Goal: Task Accomplishment & Management: Complete application form

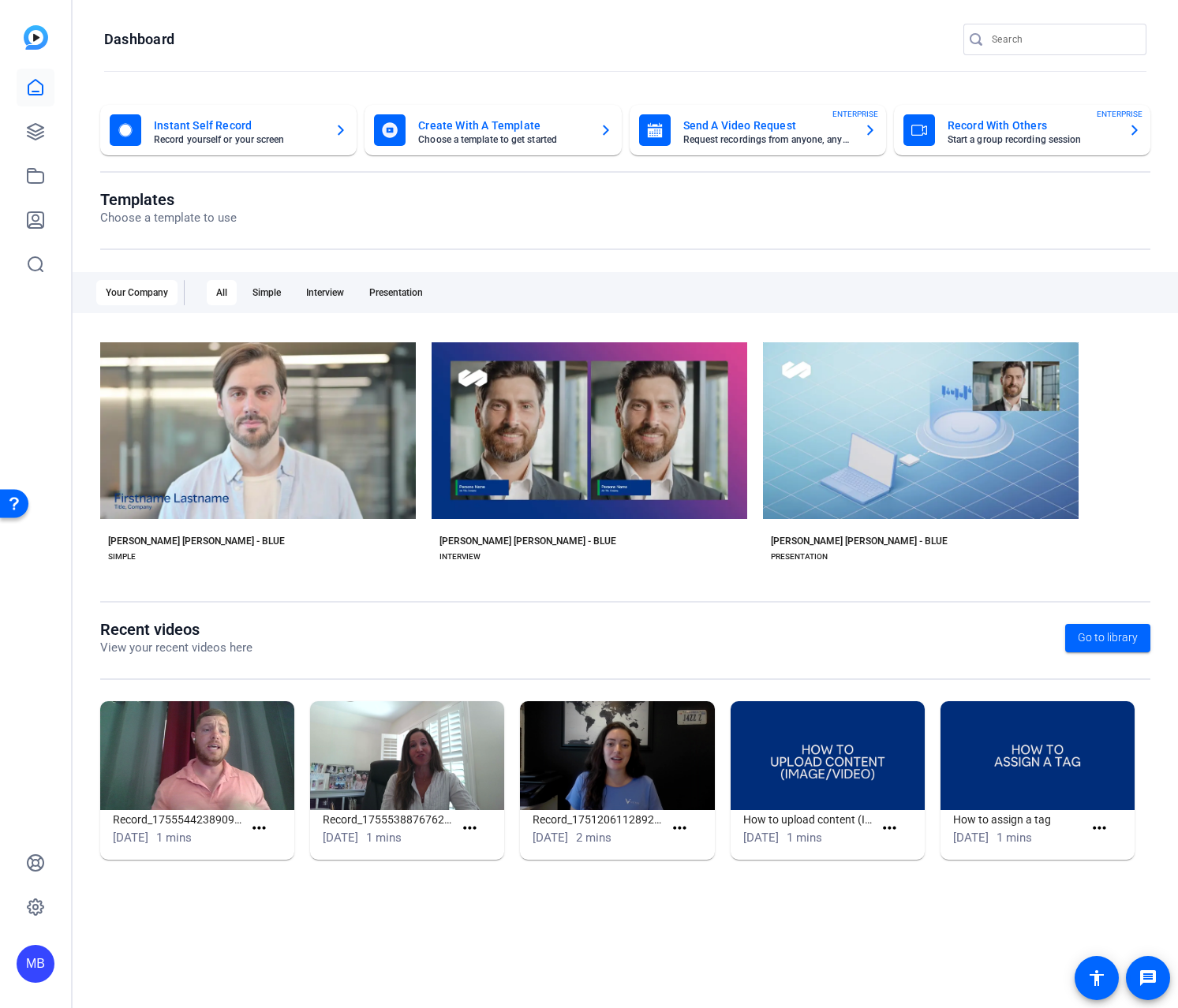
click at [621, 869] on div "Record_1751206112892_webcam [DATE] 2 mins more_horiz" at bounding box center [625, 787] width 210 height 174
click at [183, 777] on img at bounding box center [197, 755] width 194 height 108
click at [36, 122] on icon at bounding box center [36, 131] width 19 height 19
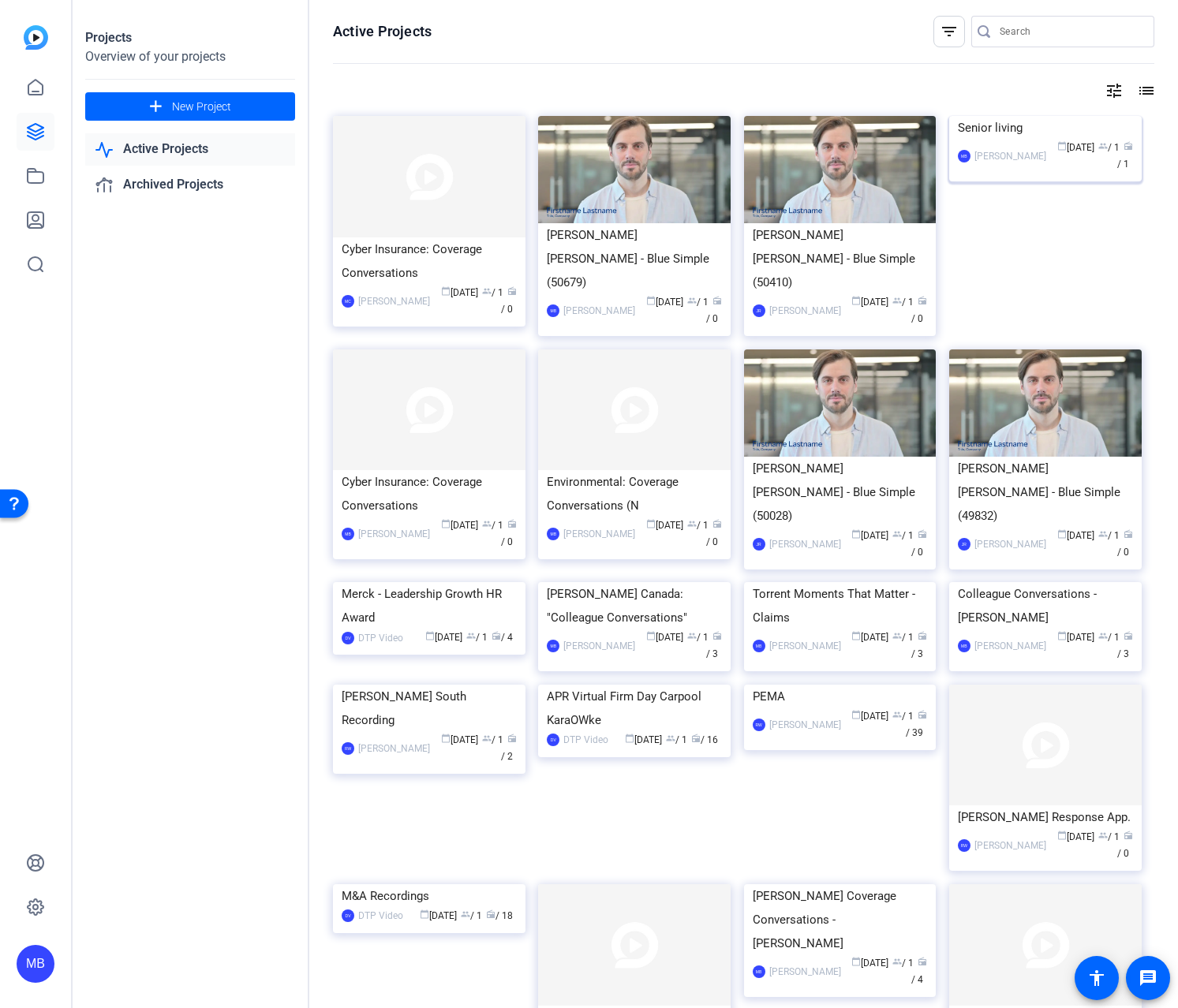
click at [1069, 116] on img at bounding box center [1045, 116] width 192 height 0
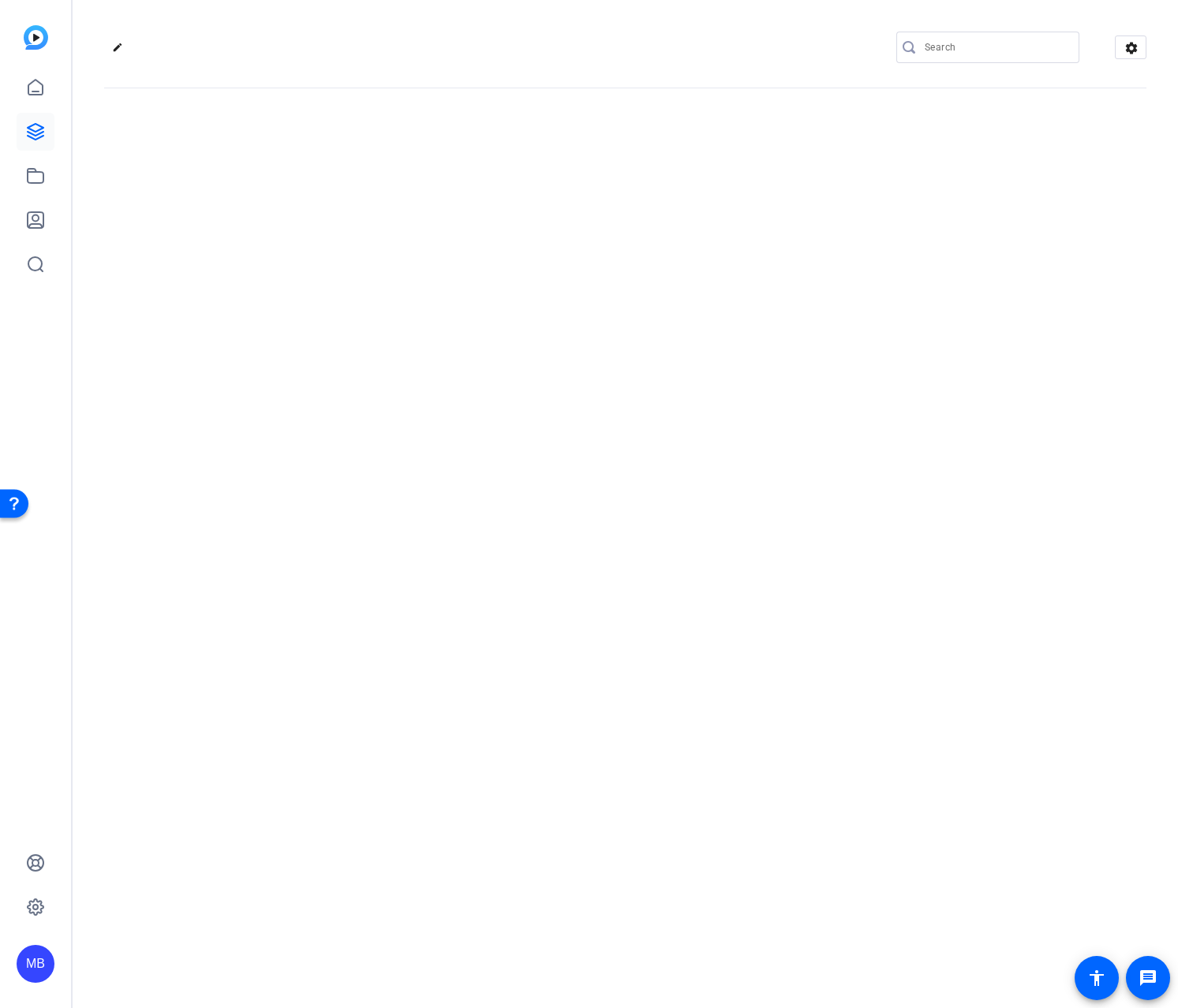
click at [1069, 195] on div "edit settings" at bounding box center [625, 504] width 1105 height 1008
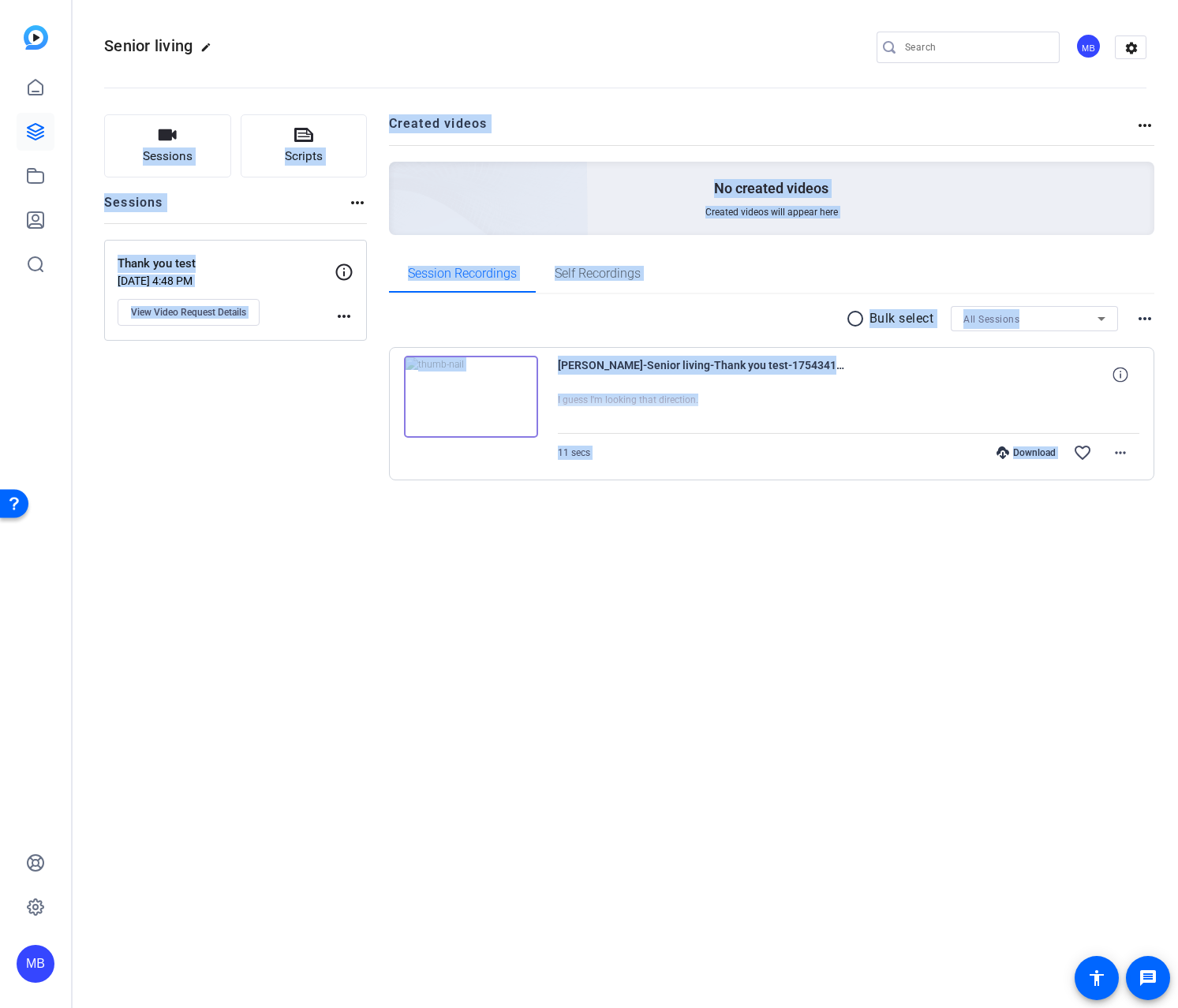
click at [683, 633] on div "Senior living edit MB settings Sessions Scripts Sessions more_horiz Thank you t…" at bounding box center [625, 504] width 1105 height 1008
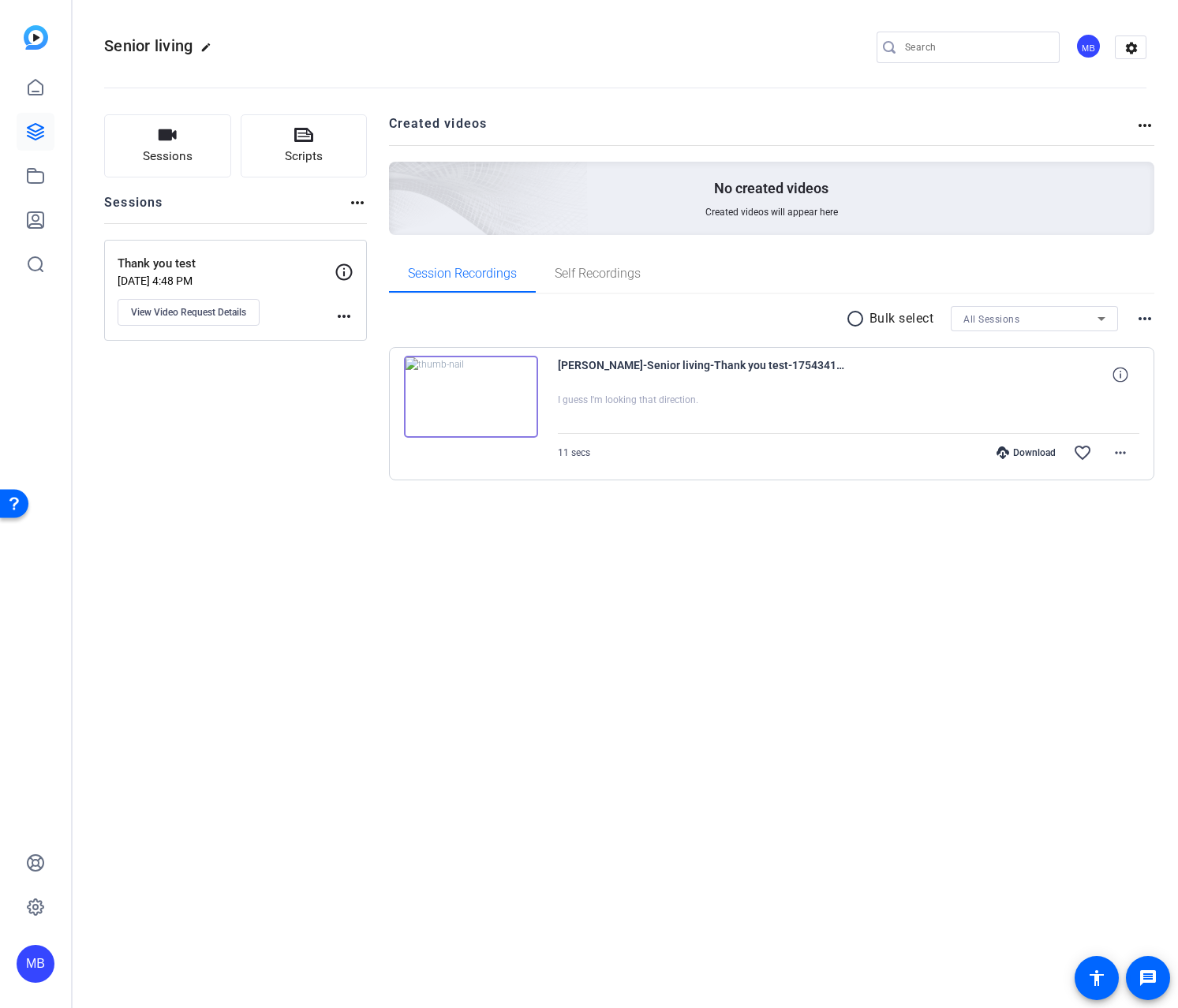
click at [466, 398] on img at bounding box center [470, 396] width 134 height 82
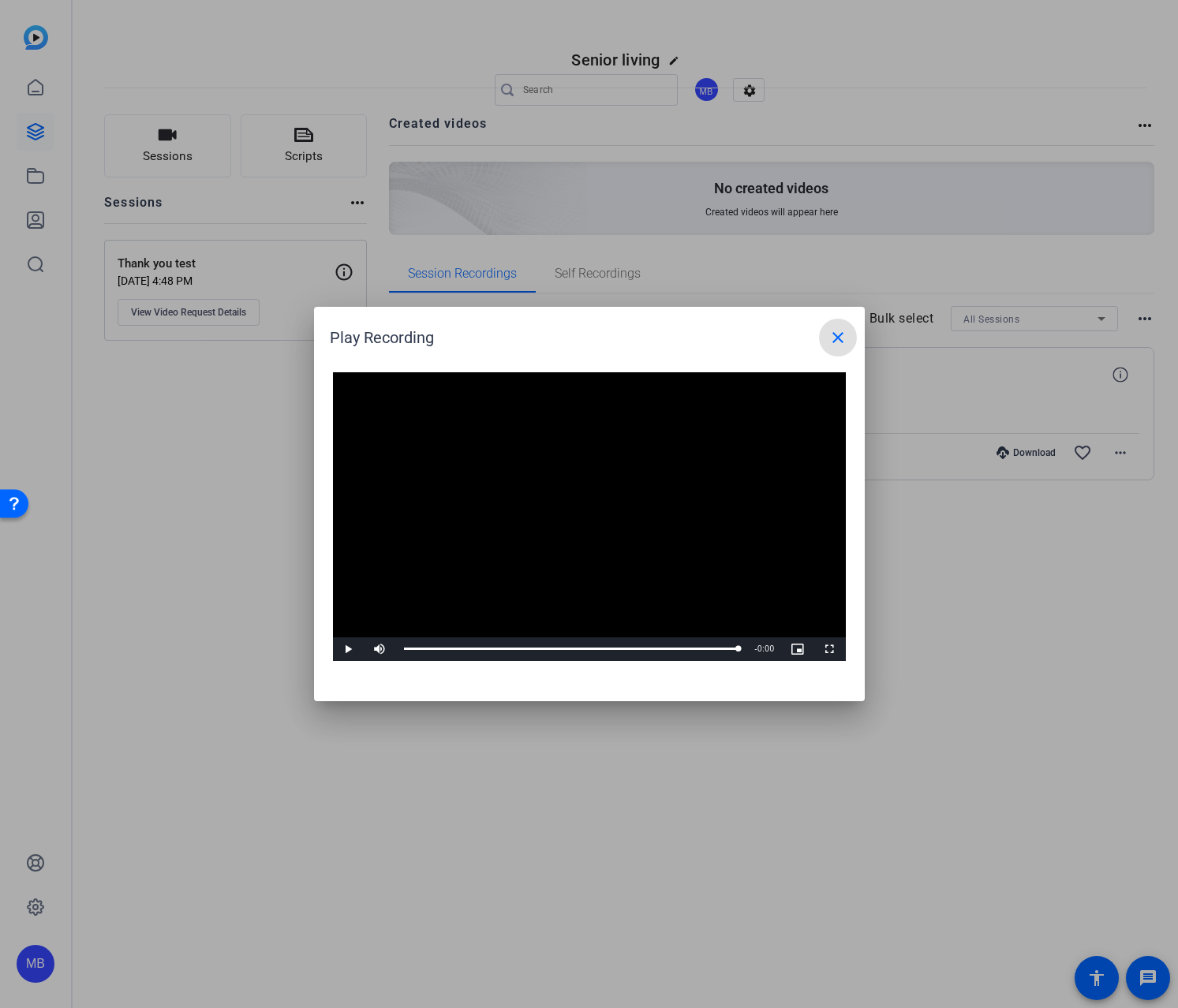
drag, startPoint x: 427, startPoint y: 649, endPoint x: 393, endPoint y: 652, distance: 34.1
click at [393, 652] on div "Play Mute Current Time 0:10 / Duration 0:10 Loaded : 100.00% 0:00 0:10 Stream T…" at bounding box center [589, 649] width 512 height 24
click at [846, 342] on mat-icon "close" at bounding box center [838, 337] width 19 height 19
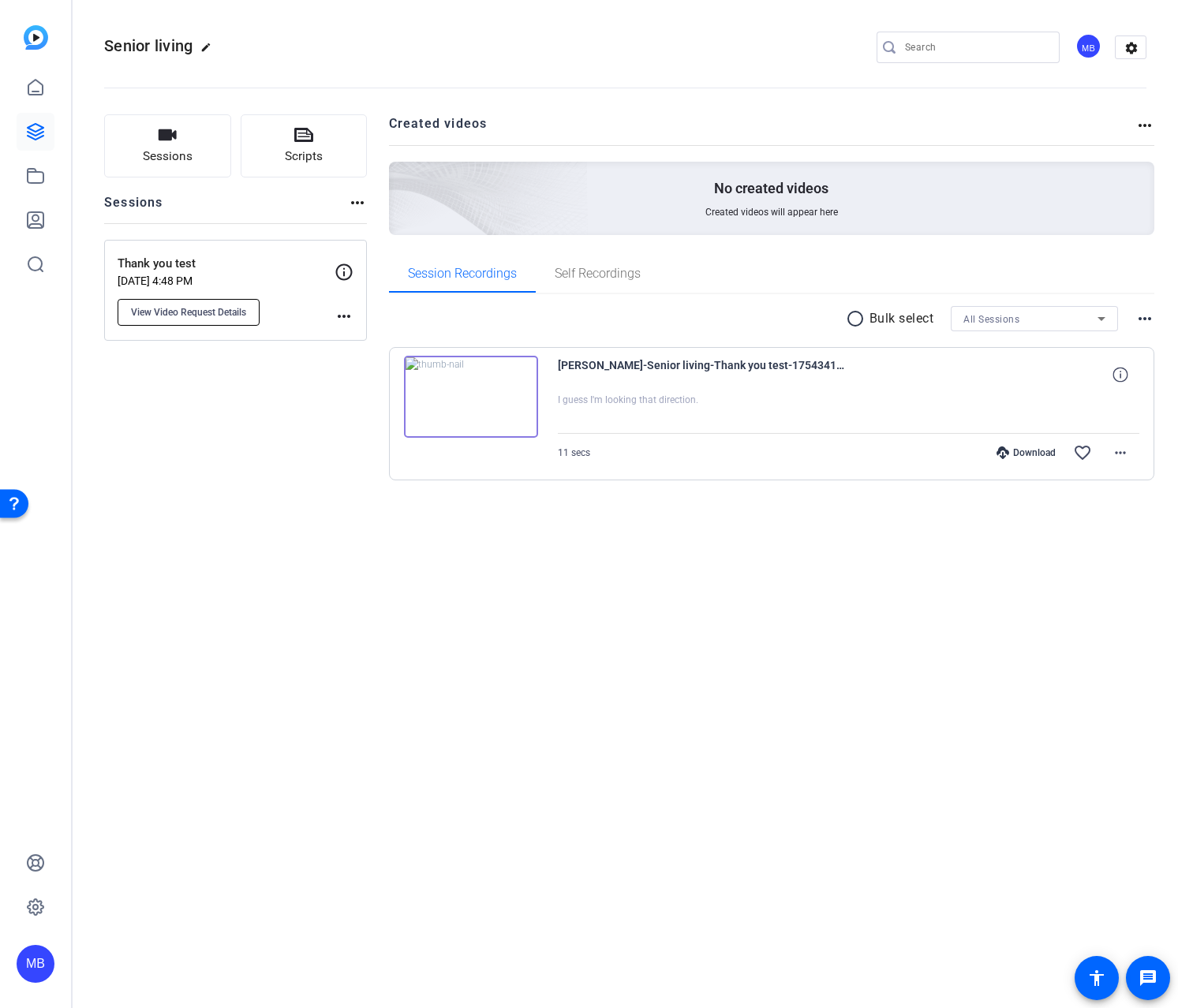
click at [207, 314] on span "View Video Request Details" at bounding box center [189, 313] width 115 height 13
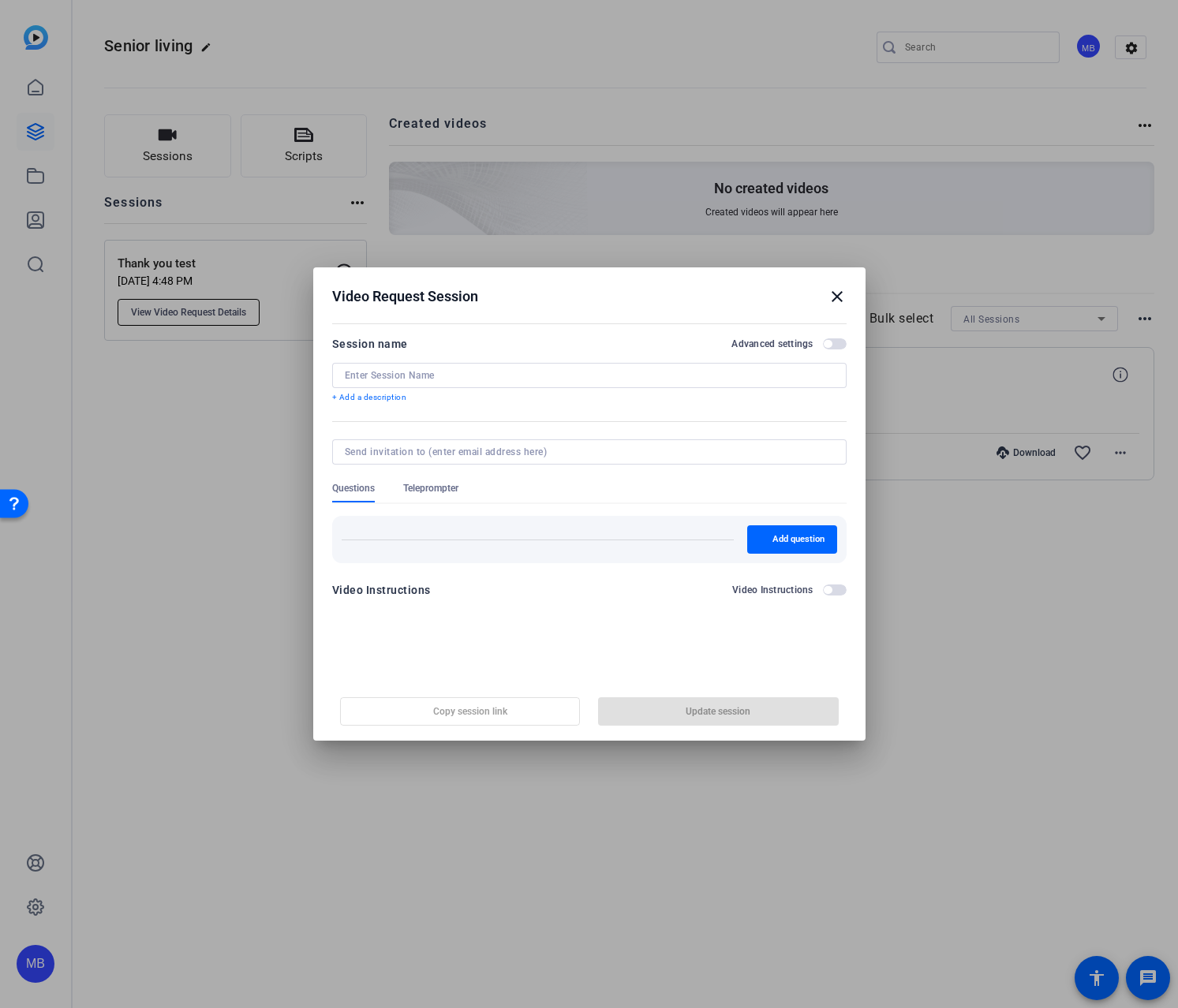
type input "Thank you test"
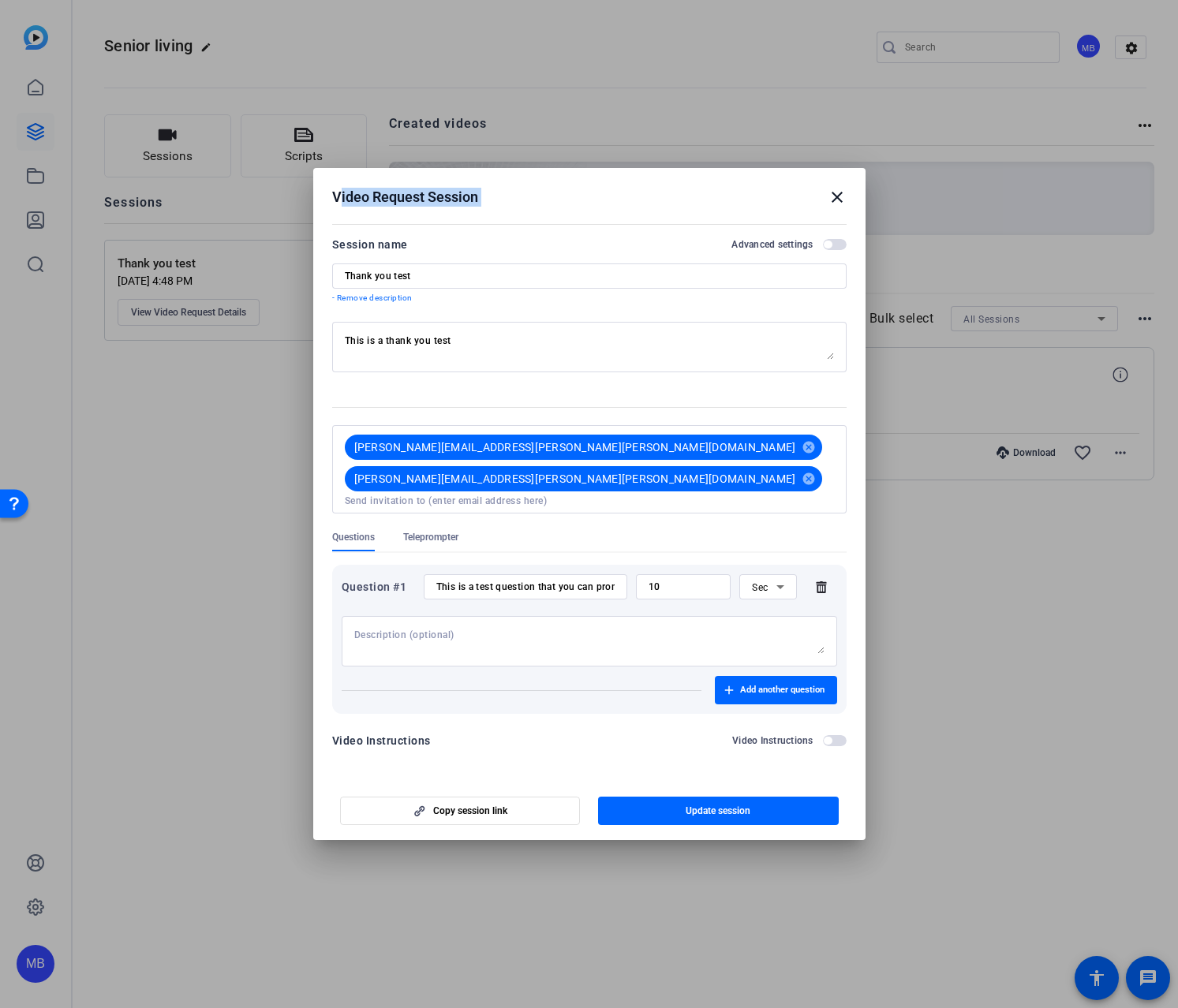
click at [843, 209] on h2 "Video Request Session close" at bounding box center [590, 193] width 553 height 51
click at [842, 207] on mat-icon "close" at bounding box center [837, 197] width 19 height 19
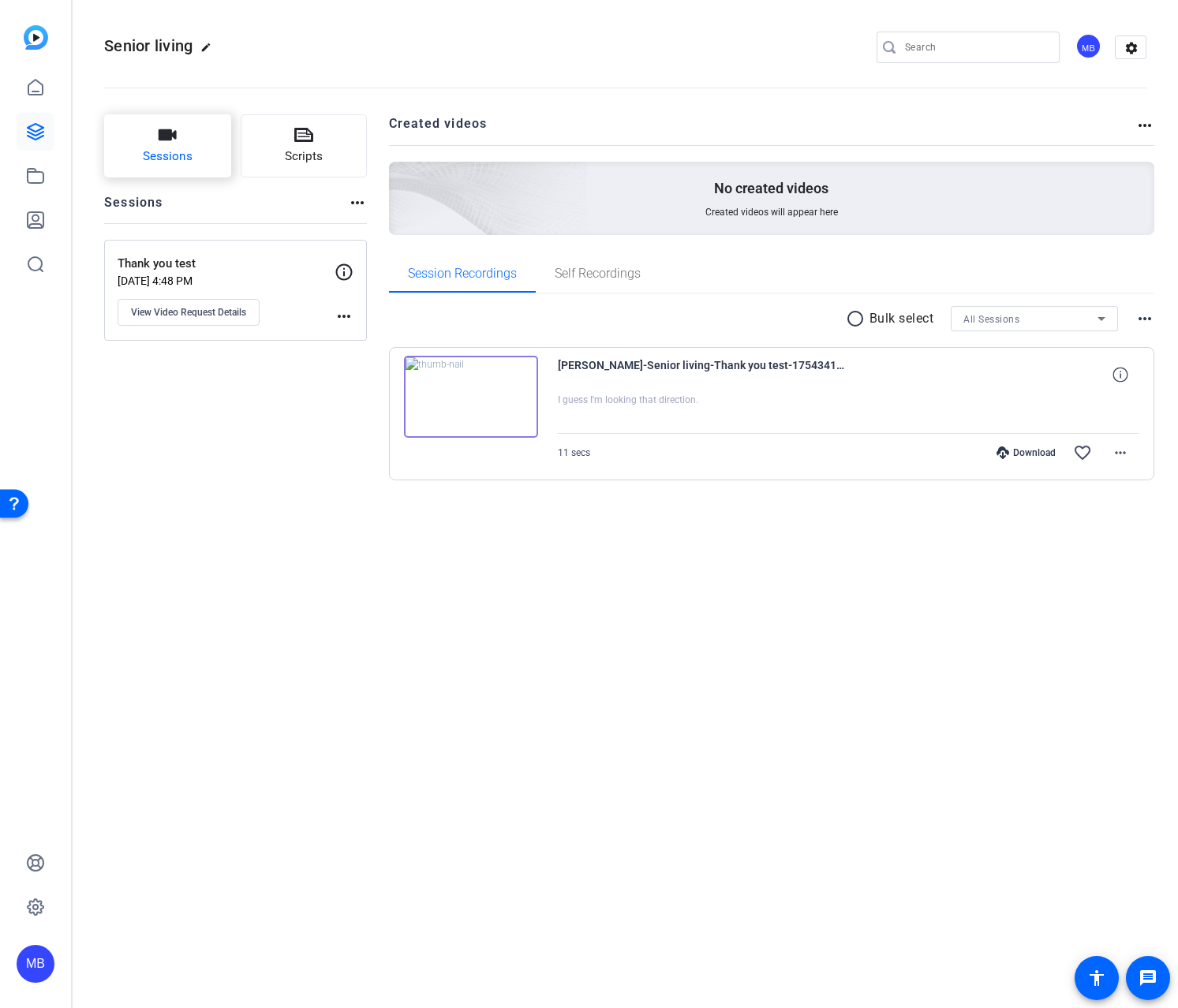
click at [180, 143] on button "Sessions" at bounding box center [167, 145] width 127 height 63
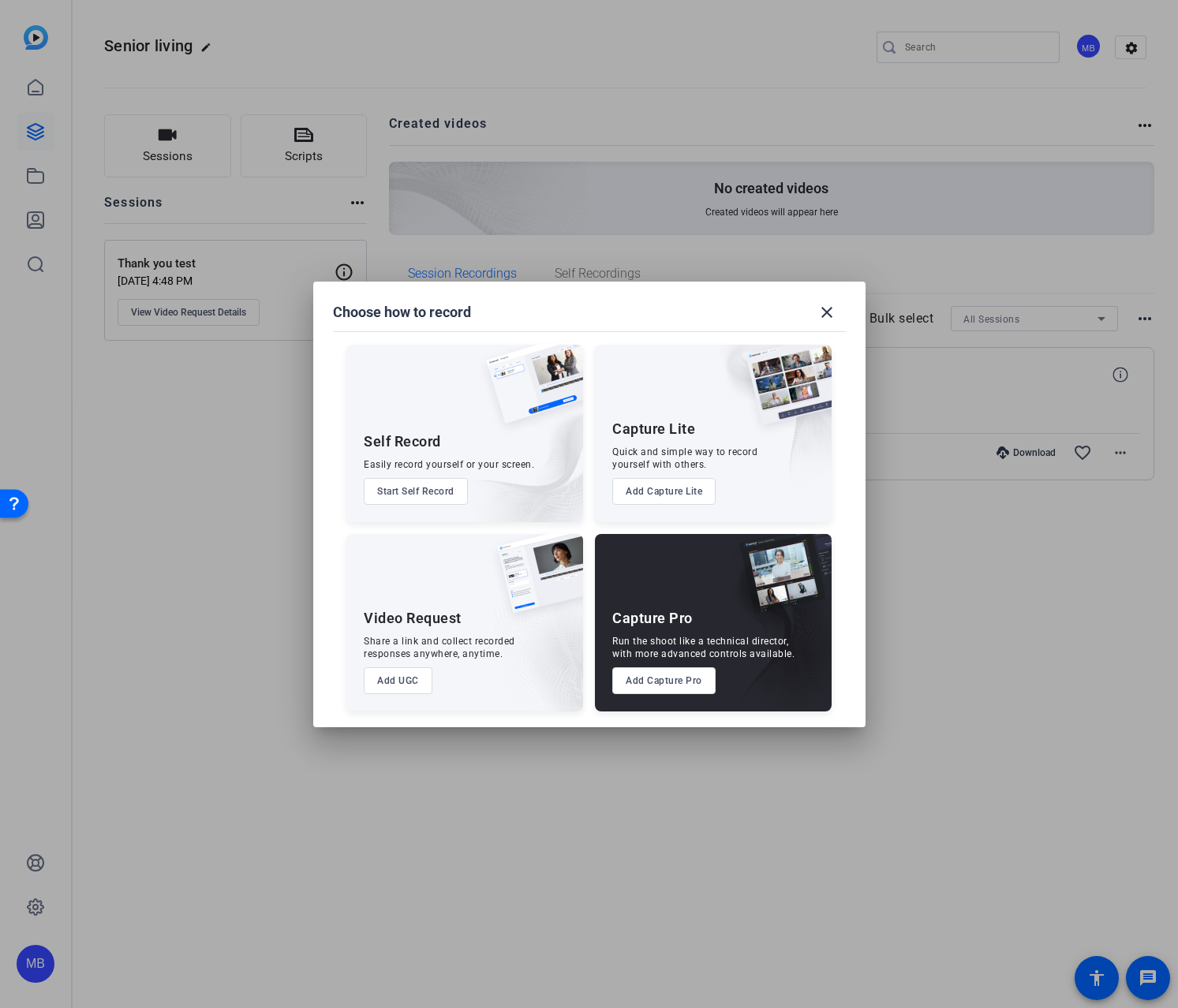
click at [408, 489] on button "Start Self Record" at bounding box center [416, 490] width 104 height 26
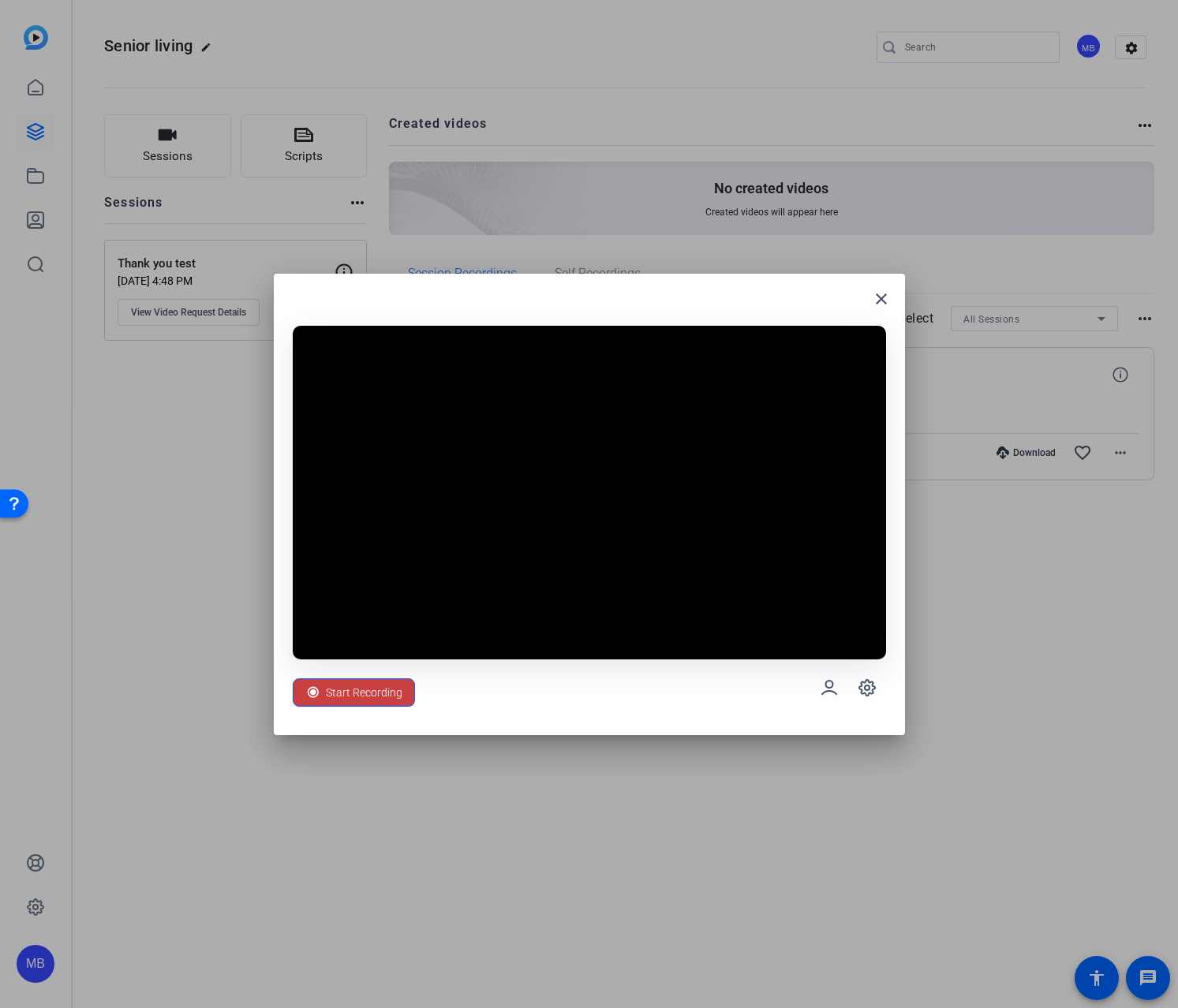
click at [320, 694] on div "Start Recording" at bounding box center [354, 692] width 97 height 30
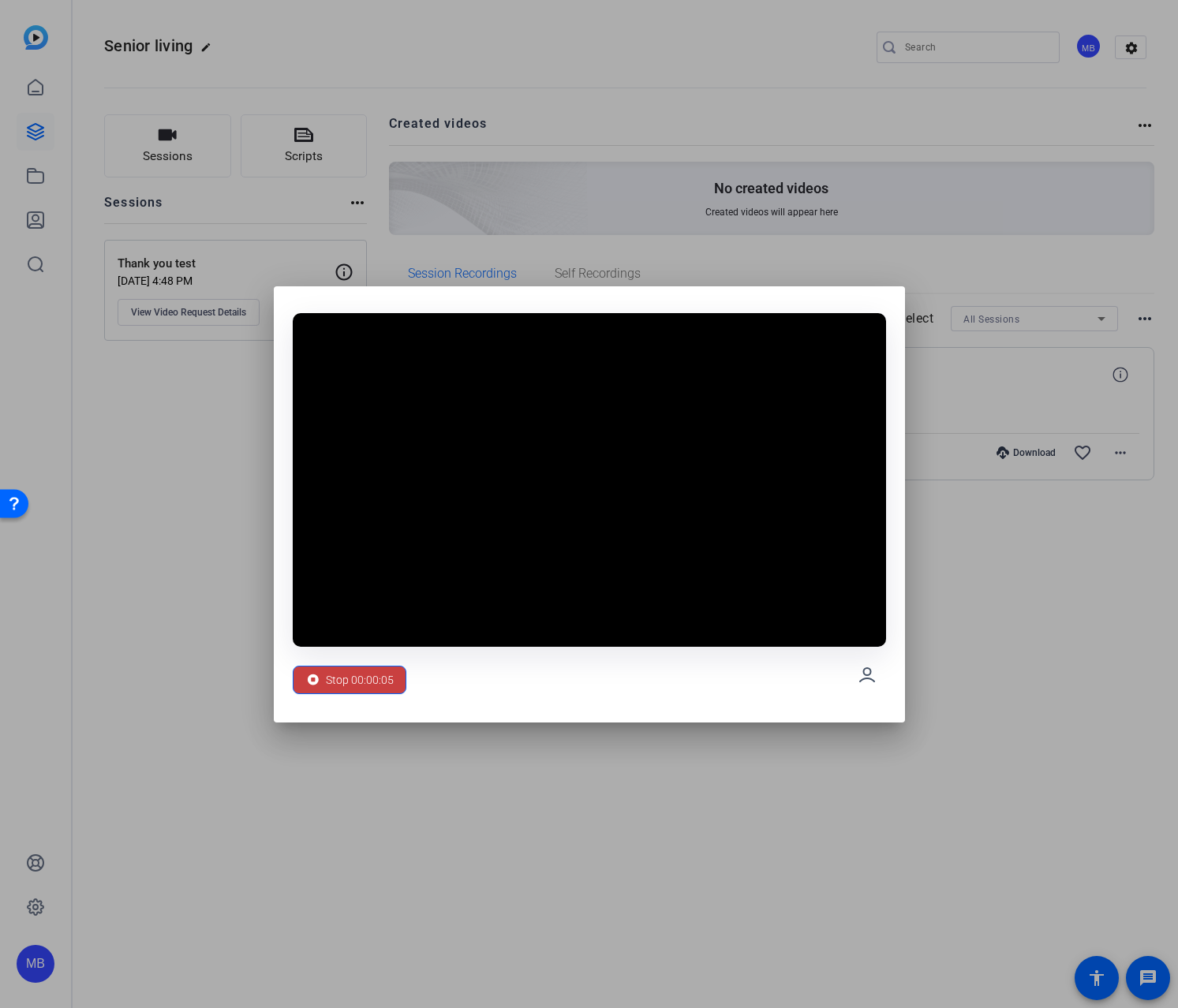
click at [343, 685] on span "Stop 00:00:05" at bounding box center [359, 679] width 67 height 30
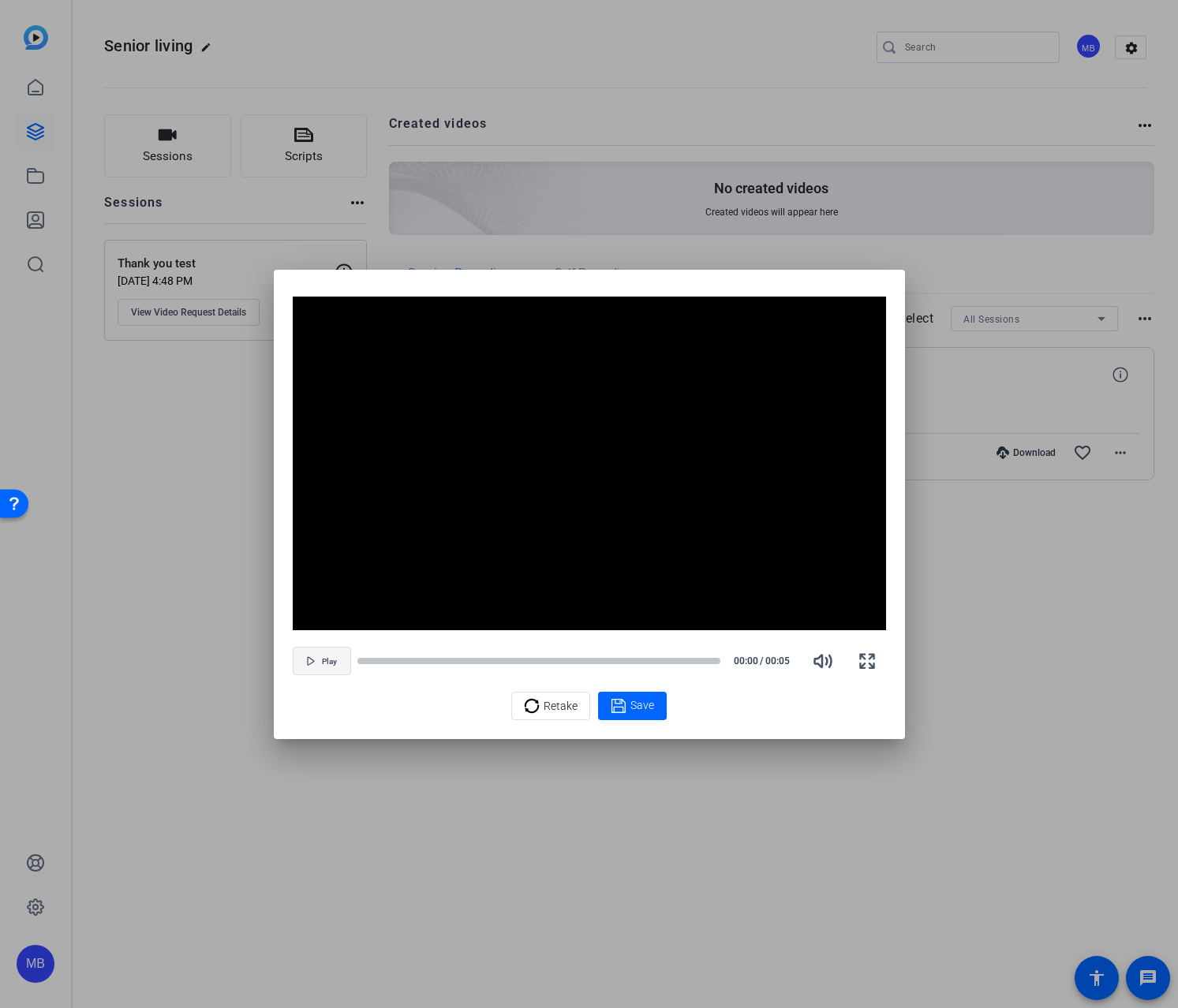
click at [335, 659] on span "Play" at bounding box center [329, 662] width 15 height 9
drag, startPoint x: 584, startPoint y: 662, endPoint x: 377, endPoint y: 670, distance: 207.2
click at [377, 670] on div "Pause 00:04 / 00:05" at bounding box center [589, 661] width 594 height 38
click at [373, 664] on div at bounding box center [539, 661] width 363 height 8
click at [559, 712] on span "Retake" at bounding box center [560, 705] width 34 height 30
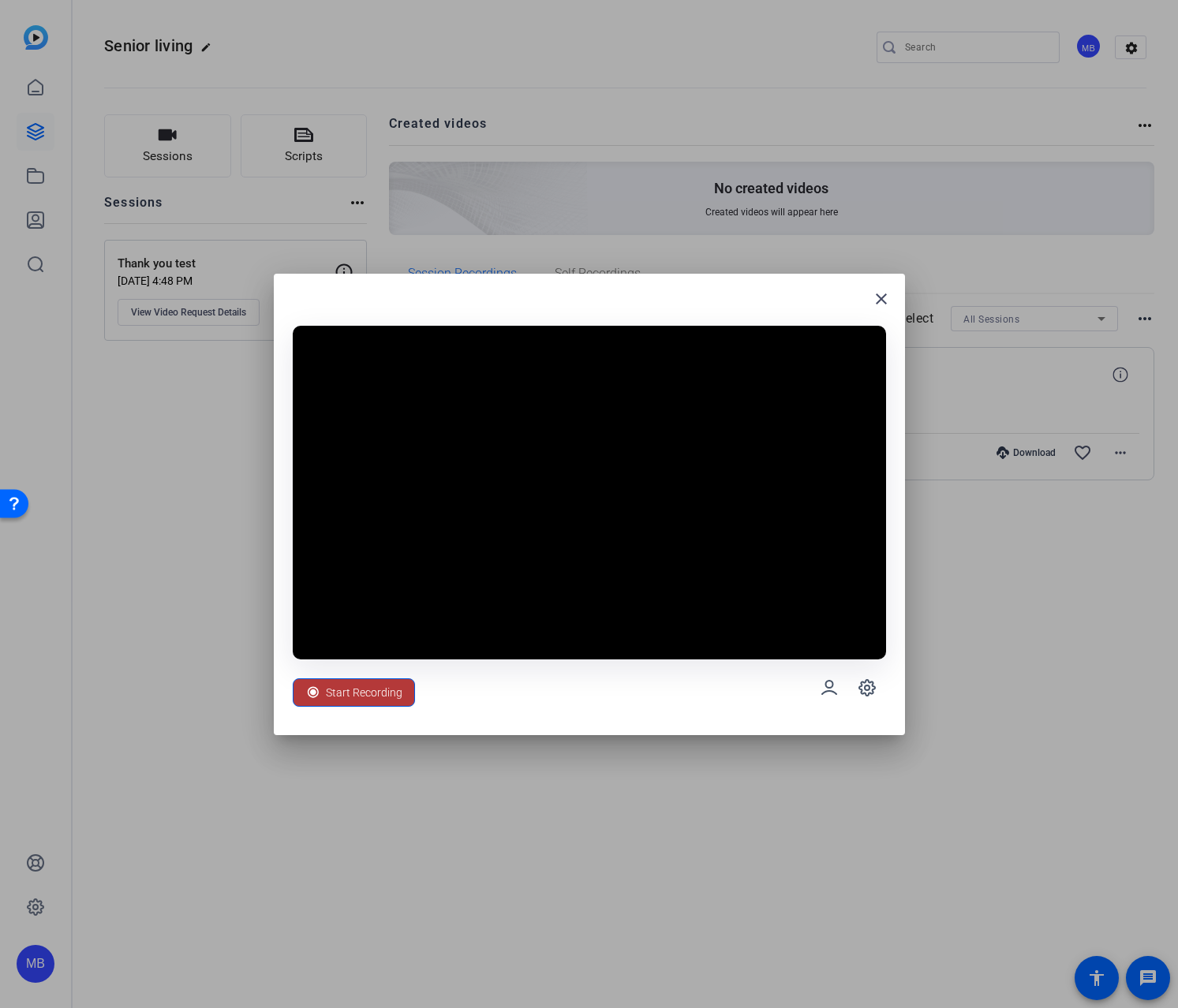
click at [355, 688] on span "Start Recording" at bounding box center [364, 692] width 77 height 30
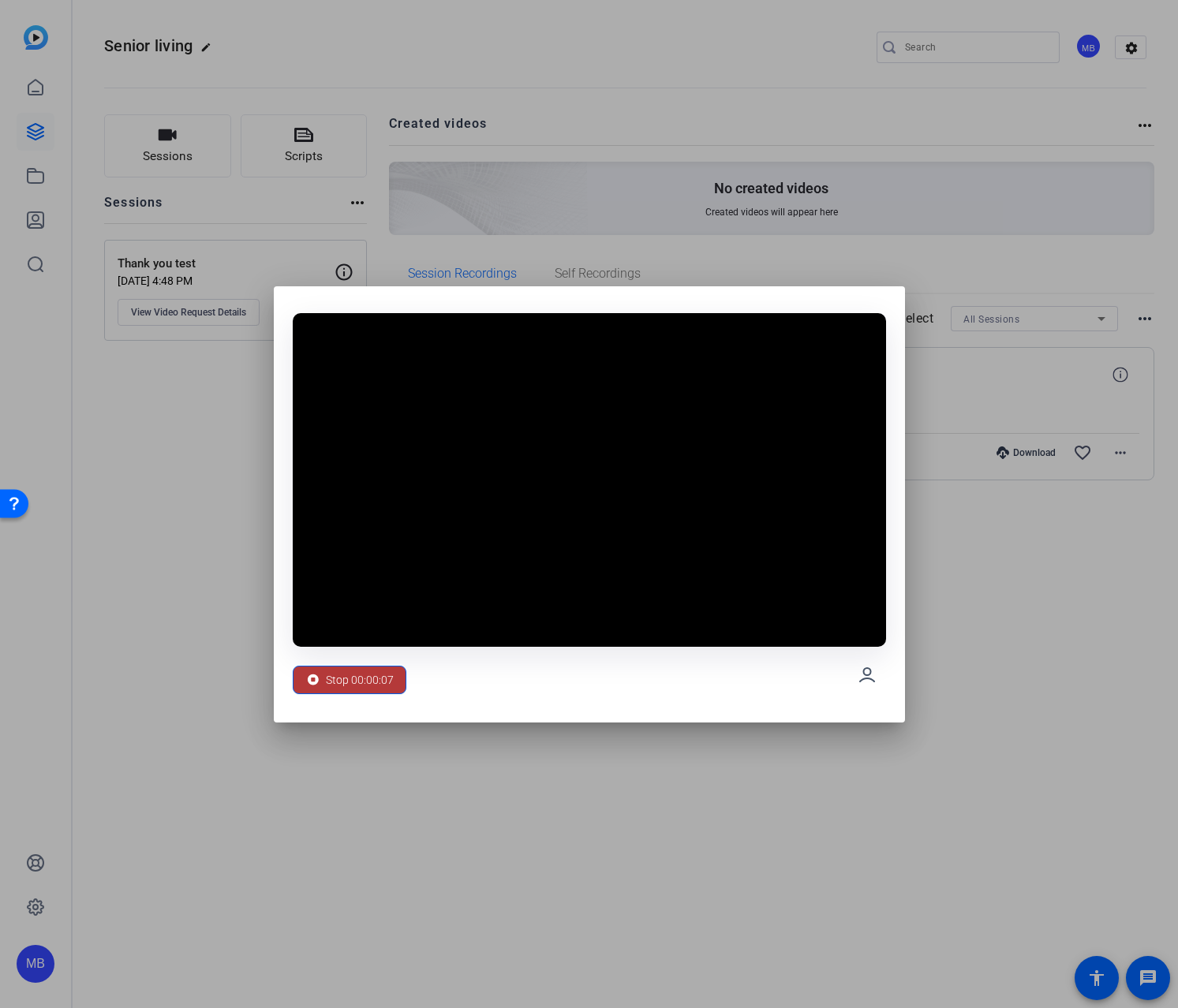
click at [347, 686] on span "Stop 00:00:07" at bounding box center [359, 679] width 67 height 30
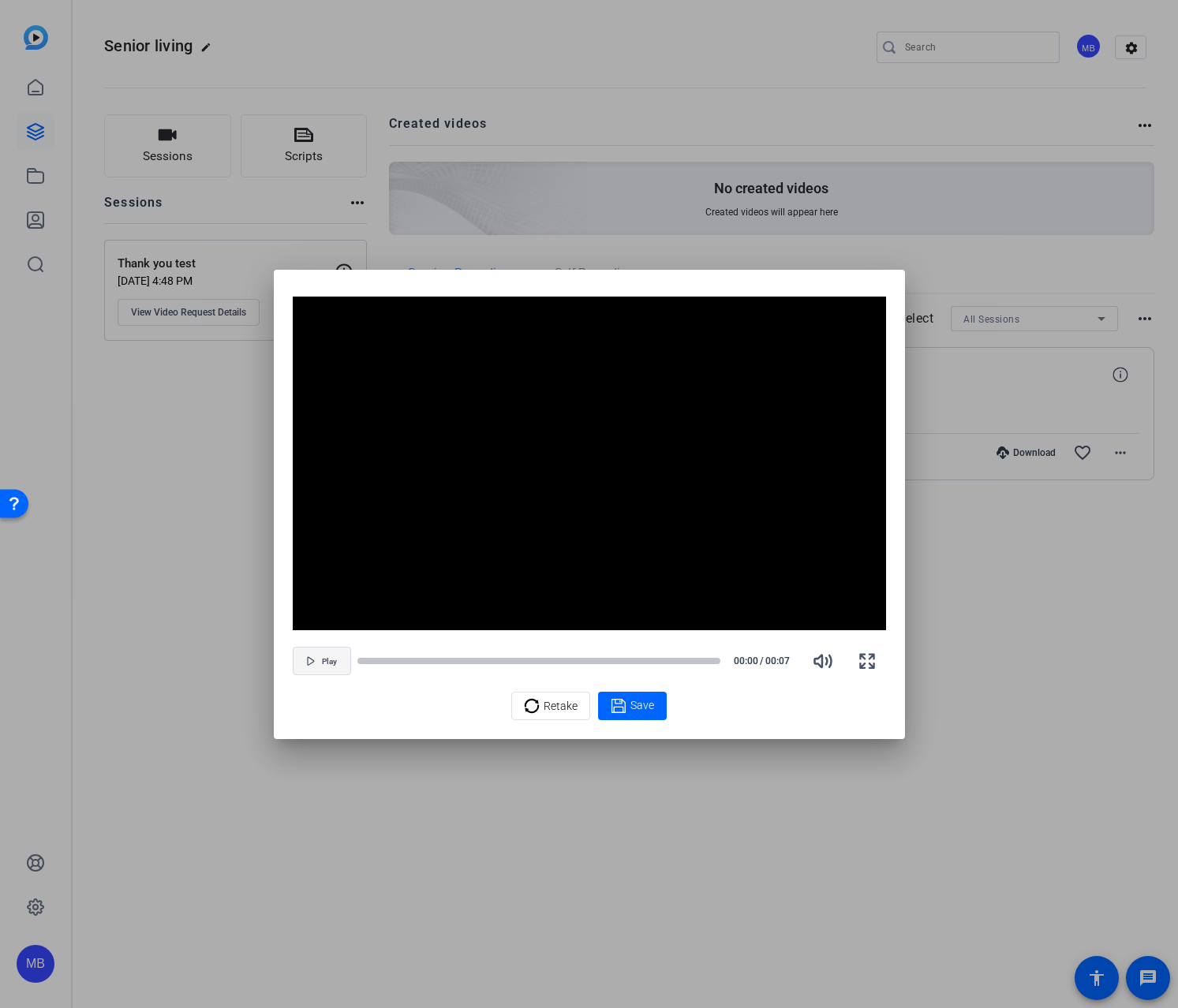
click at [334, 671] on span "button" at bounding box center [322, 661] width 57 height 38
click at [927, 749] on div at bounding box center [589, 504] width 1178 height 1008
click at [563, 712] on span "Retake" at bounding box center [560, 705] width 34 height 30
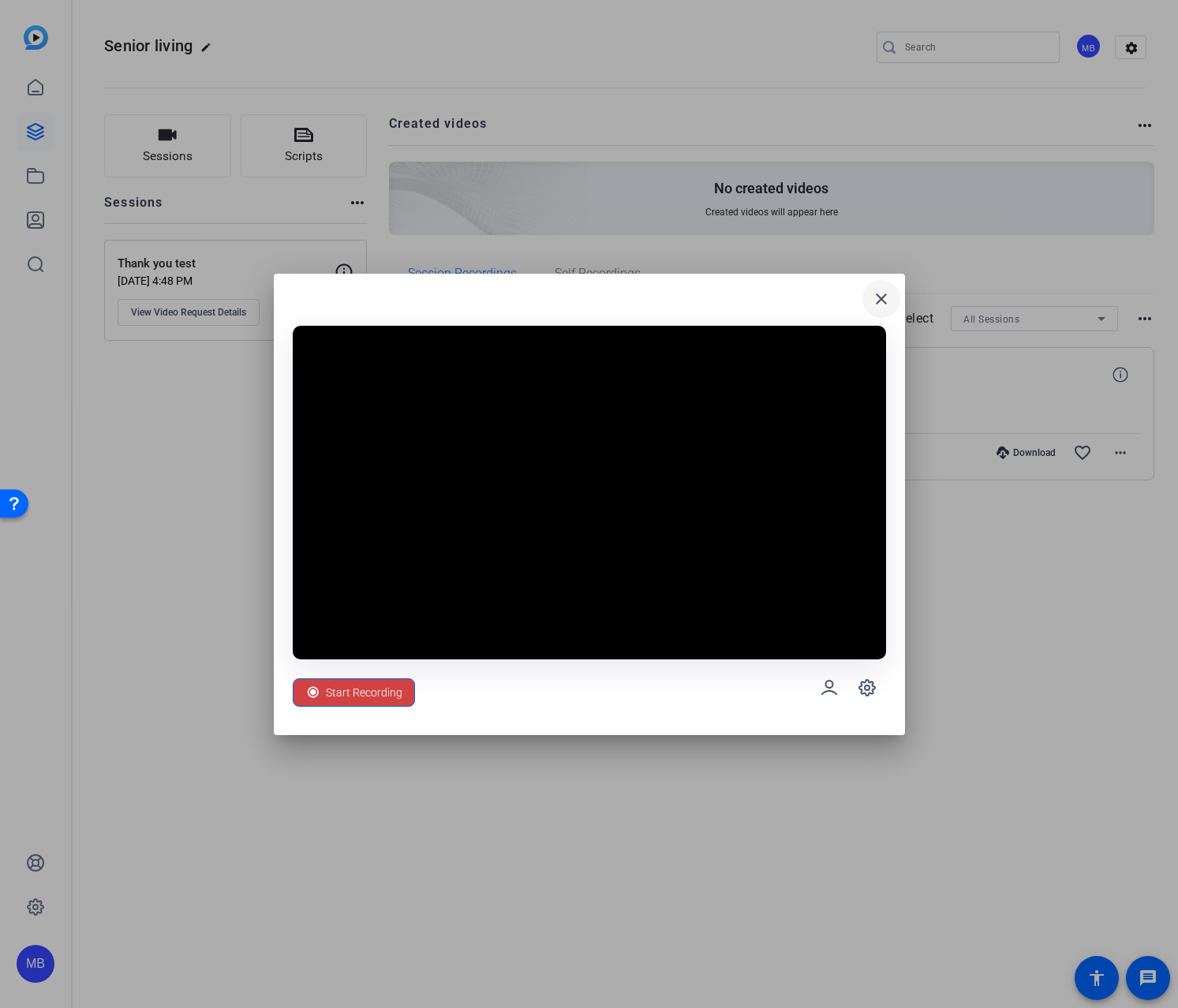
click at [878, 302] on mat-icon "close" at bounding box center [881, 299] width 19 height 19
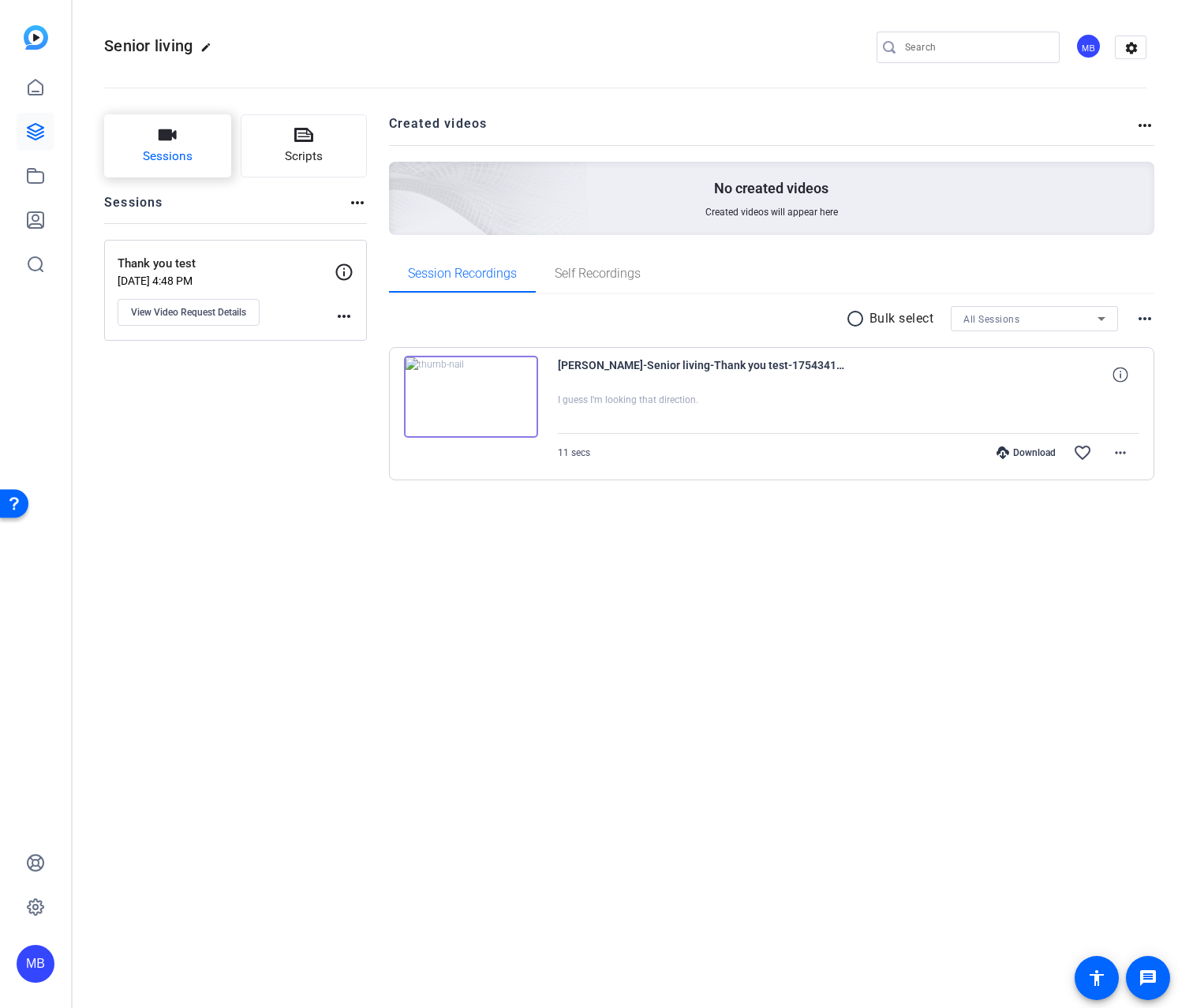
click at [175, 149] on span "Sessions" at bounding box center [168, 157] width 50 height 18
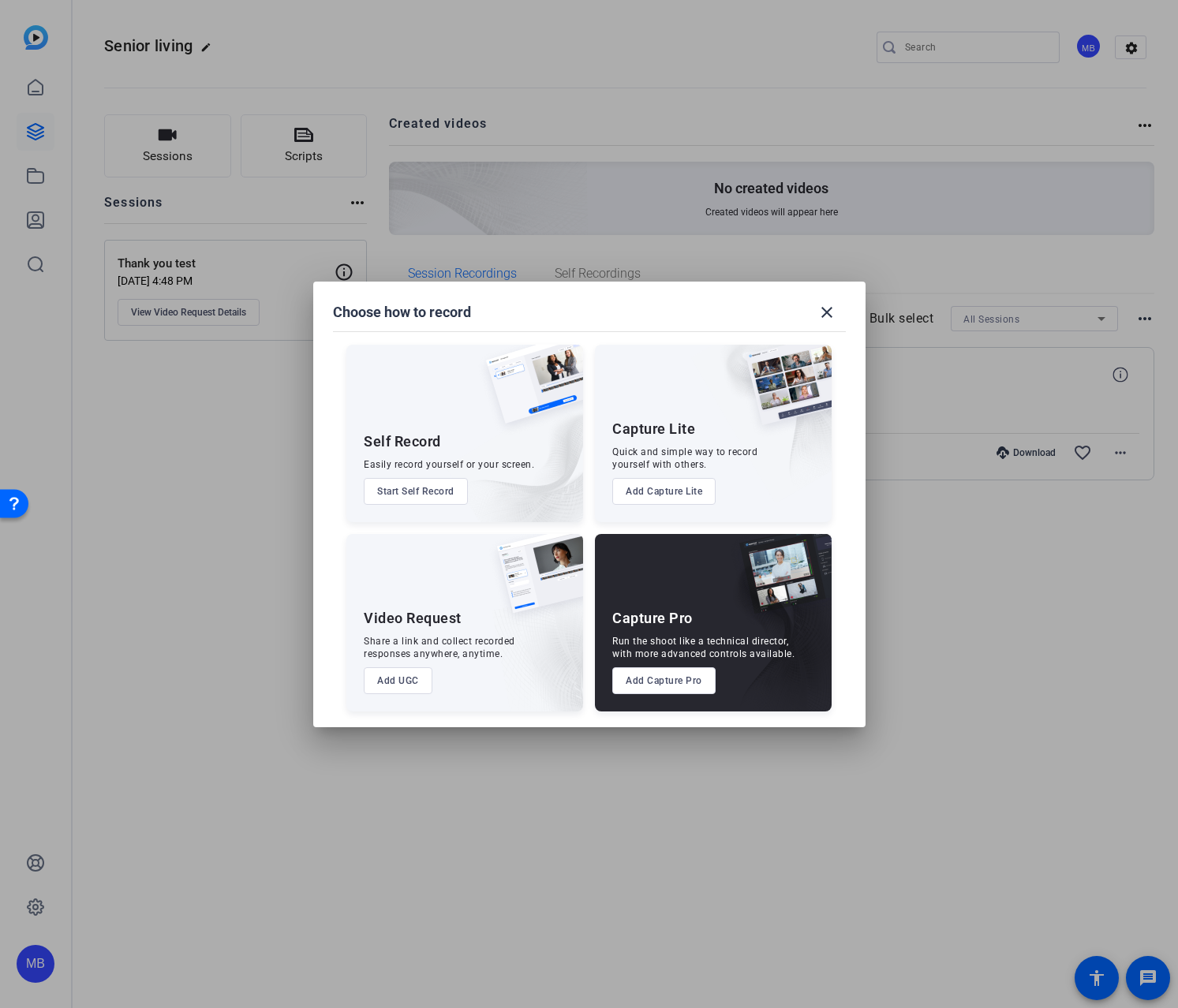
click at [407, 680] on button "Add UGC" at bounding box center [398, 680] width 68 height 26
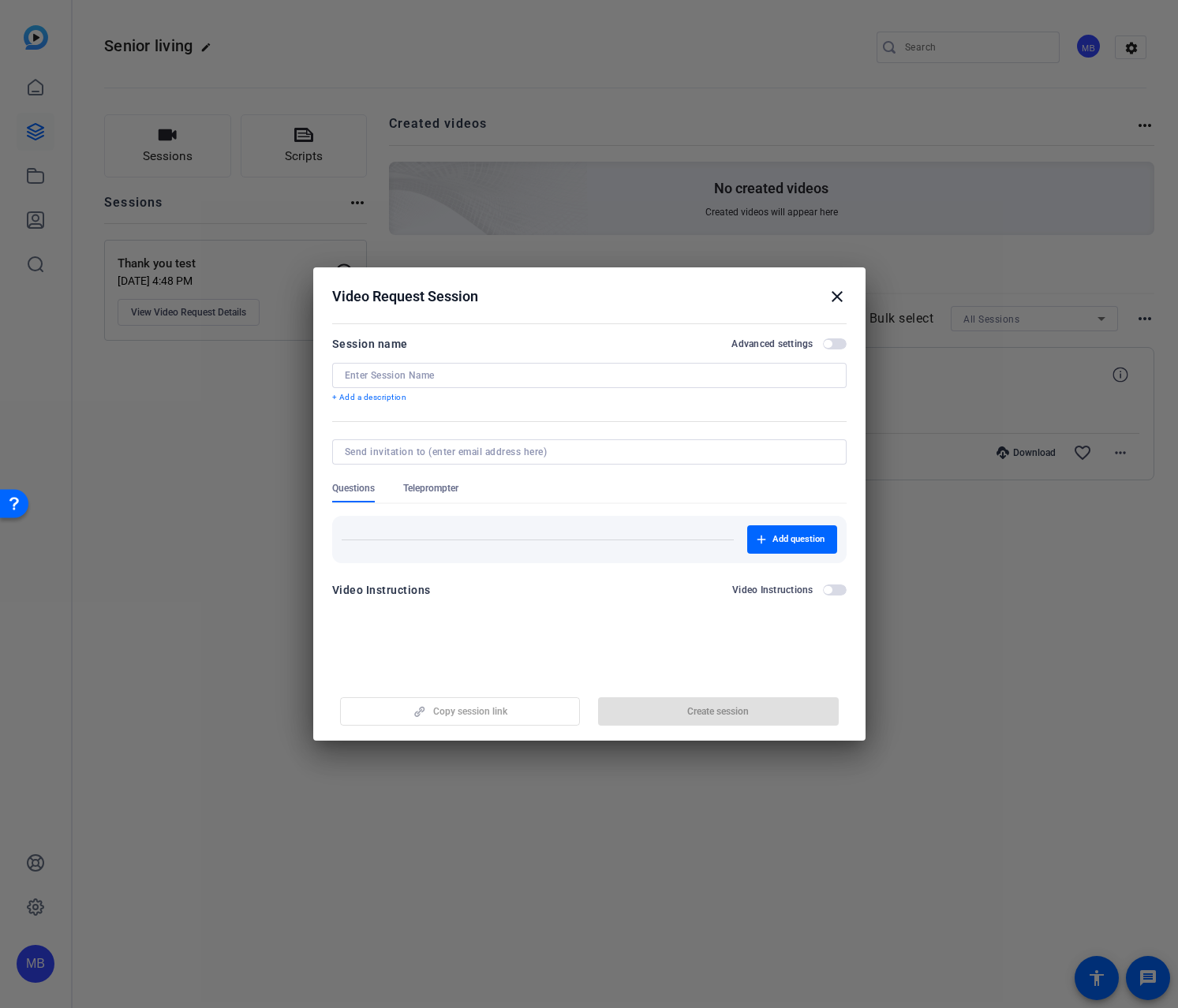
click at [463, 375] on input at bounding box center [589, 375] width 490 height 13
type input "Video Recording Test"
click at [533, 448] on input at bounding box center [586, 452] width 483 height 13
paste input "mailto:[PERSON_NAME][EMAIL_ADDRESS][PERSON_NAME][DOMAIN_NAME]"
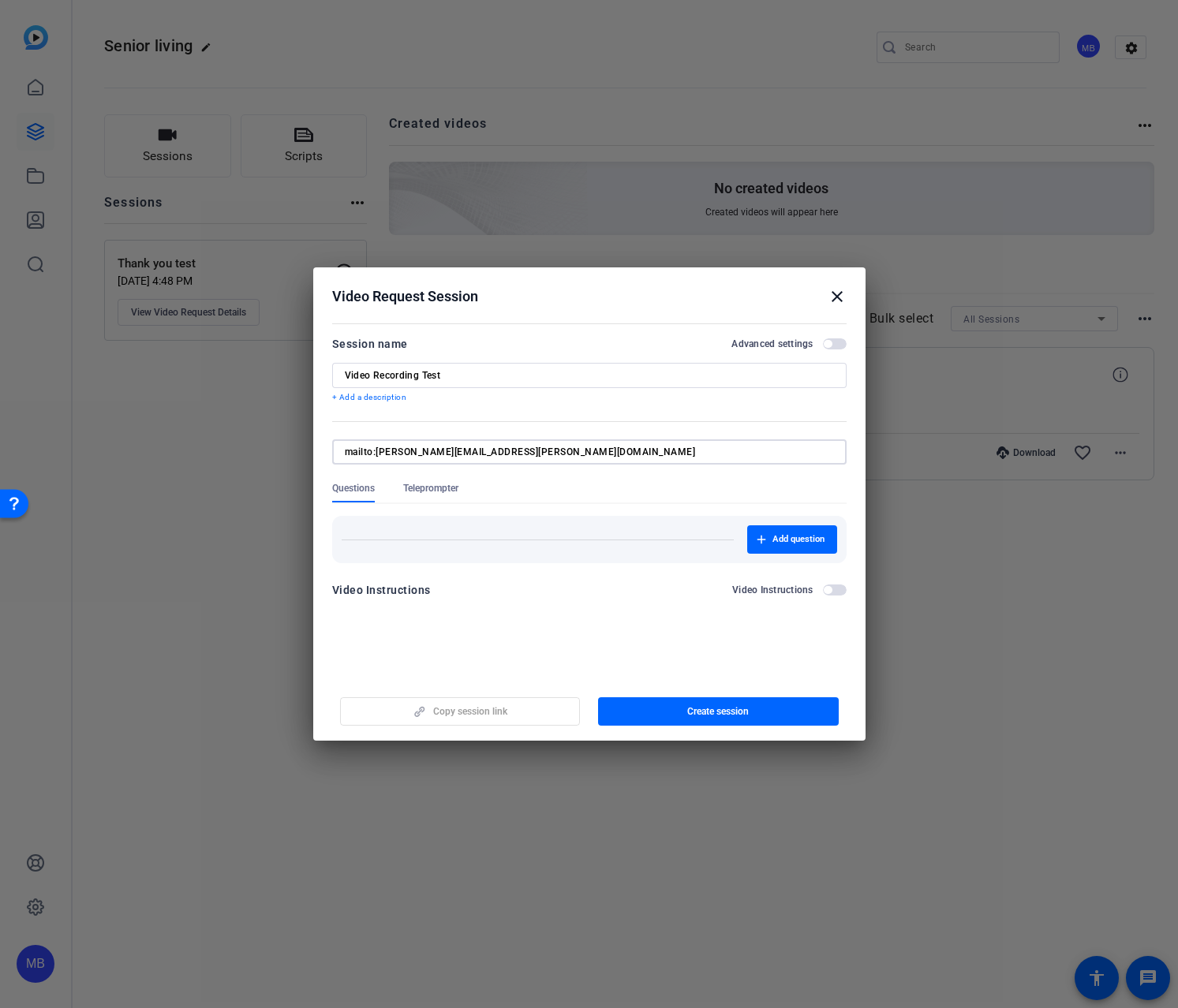
drag, startPoint x: 378, startPoint y: 452, endPoint x: 284, endPoint y: 447, distance: 94.1
click at [284, 447] on div "Choose how to record close Self Record Easily record yourself or your screen. S…" at bounding box center [589, 504] width 1178 height 1008
type input "[PERSON_NAME][EMAIL_ADDRESS][PERSON_NAME][DOMAIN_NAME]"
click at [556, 452] on input "[PERSON_NAME][EMAIL_ADDRESS][PERSON_NAME][DOMAIN_NAME]" at bounding box center [586, 452] width 483 height 13
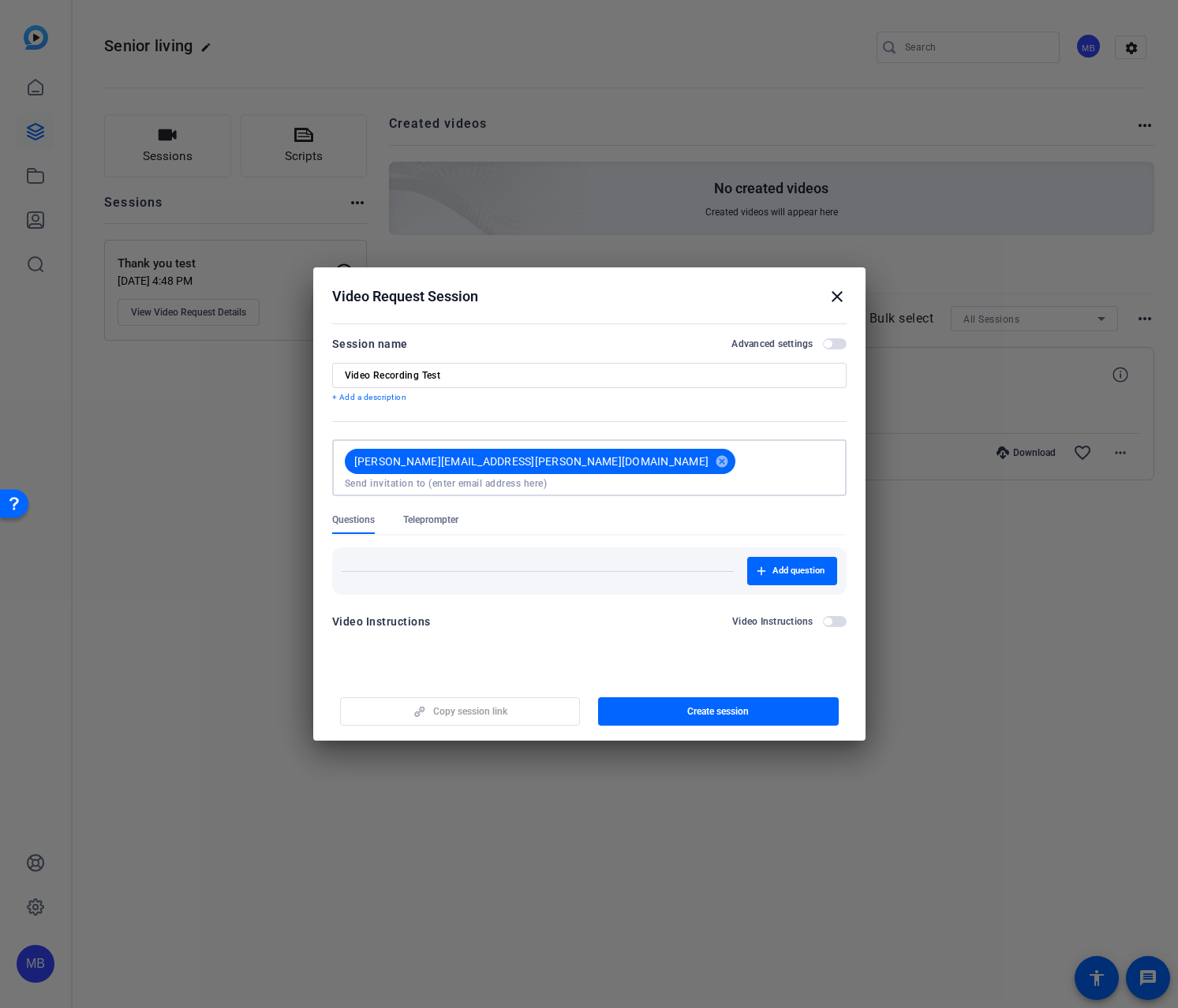
paste input "[PERSON_NAME][EMAIL_ADDRESS][PERSON_NAME][PERSON_NAME][DOMAIN_NAME]."
type input "[PERSON_NAME][EMAIL_ADDRESS][PERSON_NAME][PERSON_NAME][DOMAIN_NAME]"
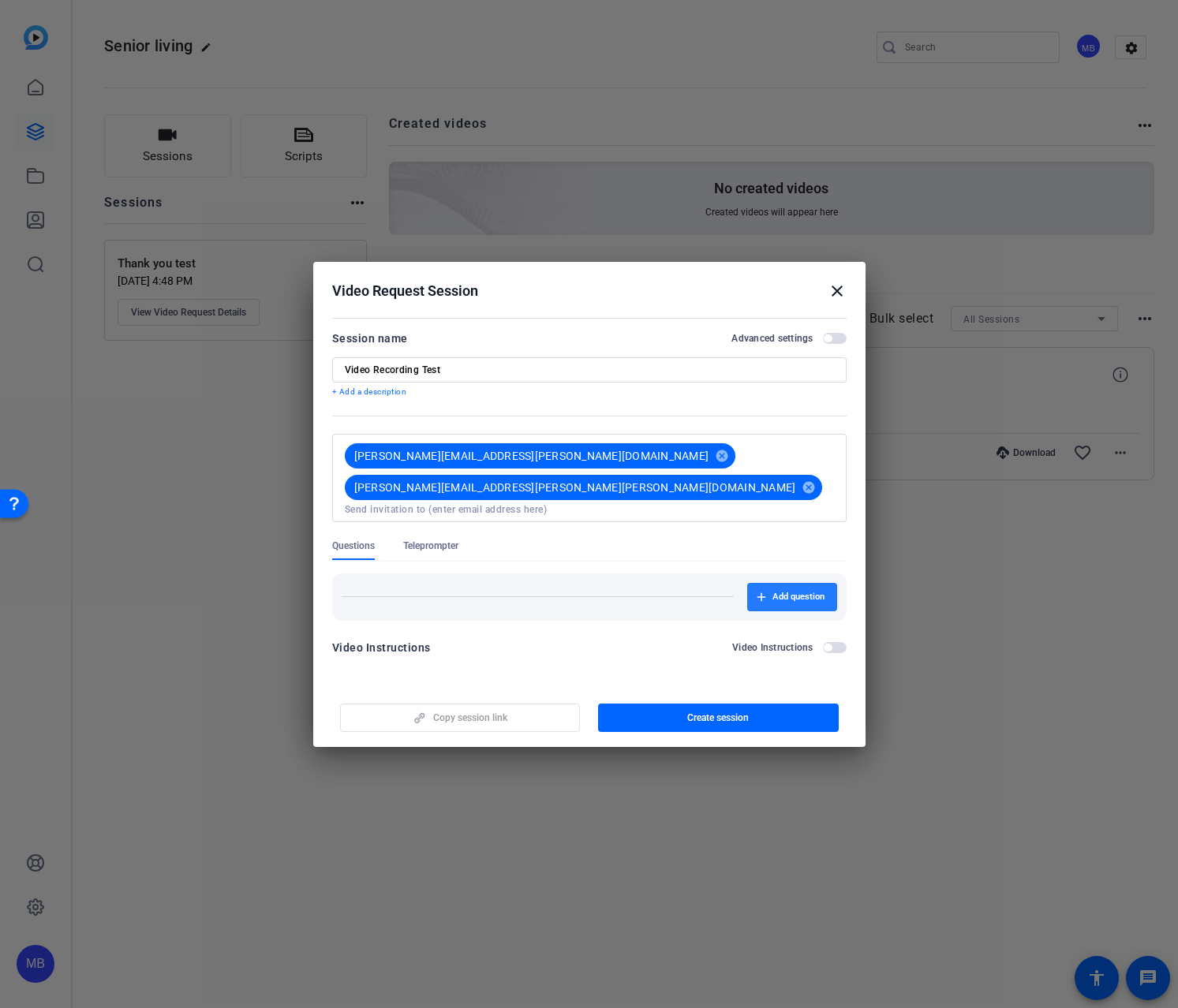
click at [768, 578] on span "button" at bounding box center [791, 597] width 90 height 38
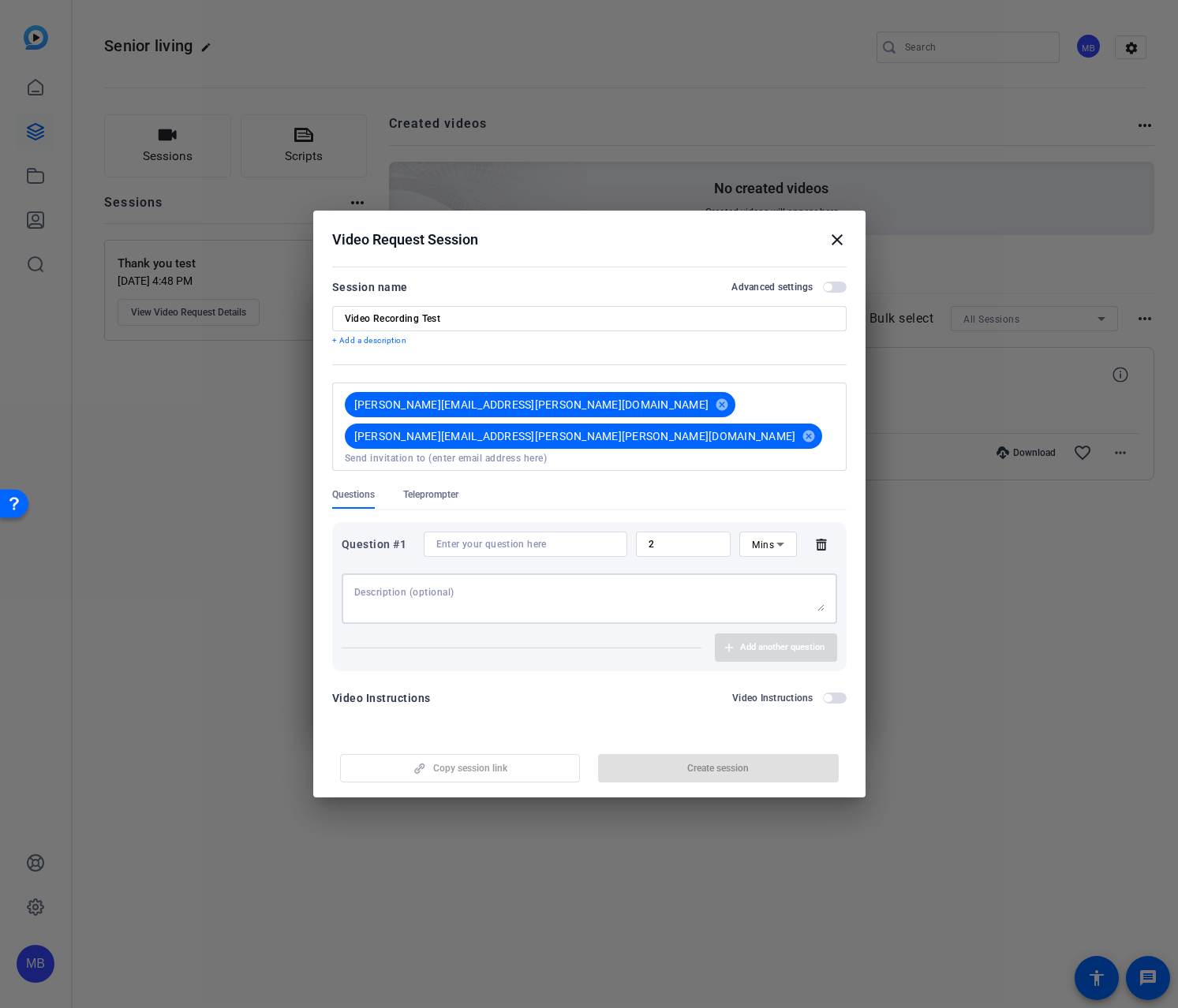
click at [423, 586] on textarea at bounding box center [590, 599] width 470 height 26
type textarea "Test Question"
click at [767, 540] on span "Mins" at bounding box center [763, 545] width 22 height 11
click at [766, 553] on span "Sec" at bounding box center [760, 553] width 16 height 19
click at [705, 538] on input "2" at bounding box center [683, 544] width 70 height 13
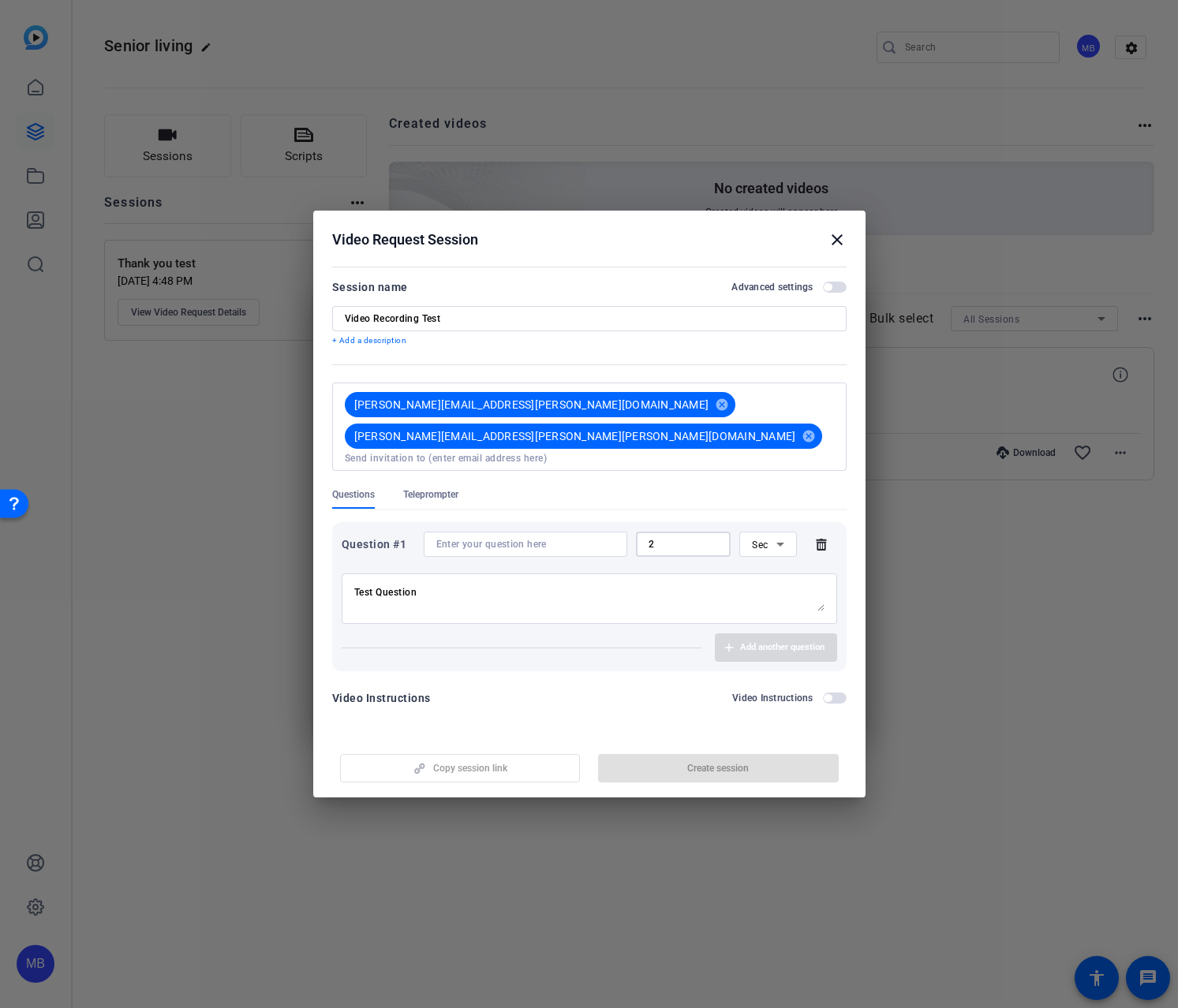
click at [705, 538] on input "2" at bounding box center [683, 544] width 70 height 13
click at [704, 538] on input "2" at bounding box center [683, 544] width 70 height 13
type input "30"
click at [645, 648] on div "Question #1 30 Sec Test Question Add another question" at bounding box center [589, 597] width 514 height 149
click at [763, 633] on div "Add another question" at bounding box center [589, 647] width 495 height 28
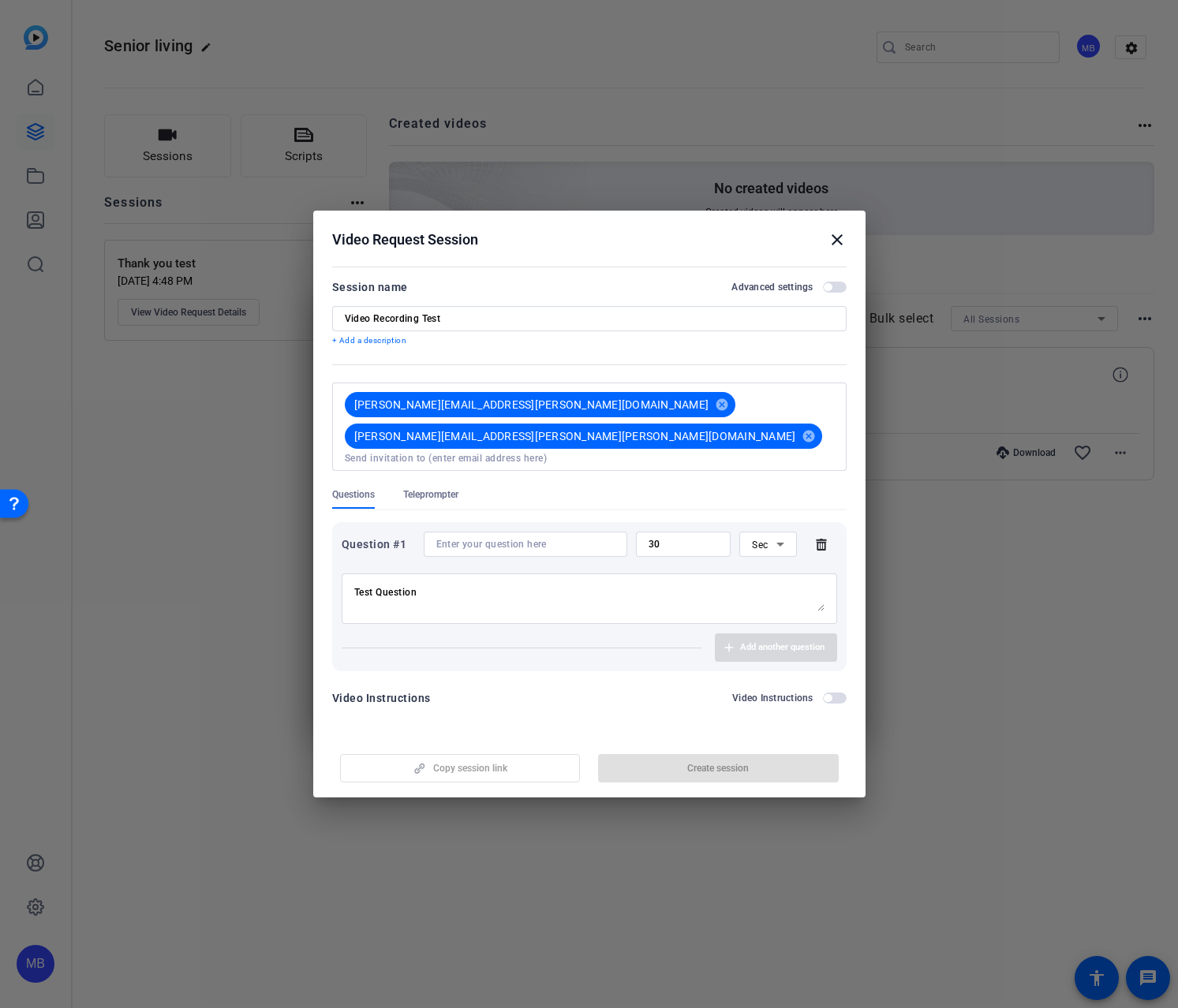
click at [572, 538] on input at bounding box center [526, 544] width 179 height 13
click at [460, 325] on input "Video Recording Test" at bounding box center [589, 319] width 490 height 13
click at [730, 452] on input at bounding box center [589, 458] width 490 height 13
click at [542, 531] on div at bounding box center [526, 544] width 179 height 26
drag, startPoint x: 454, startPoint y: 571, endPoint x: 273, endPoint y: 544, distance: 183.0
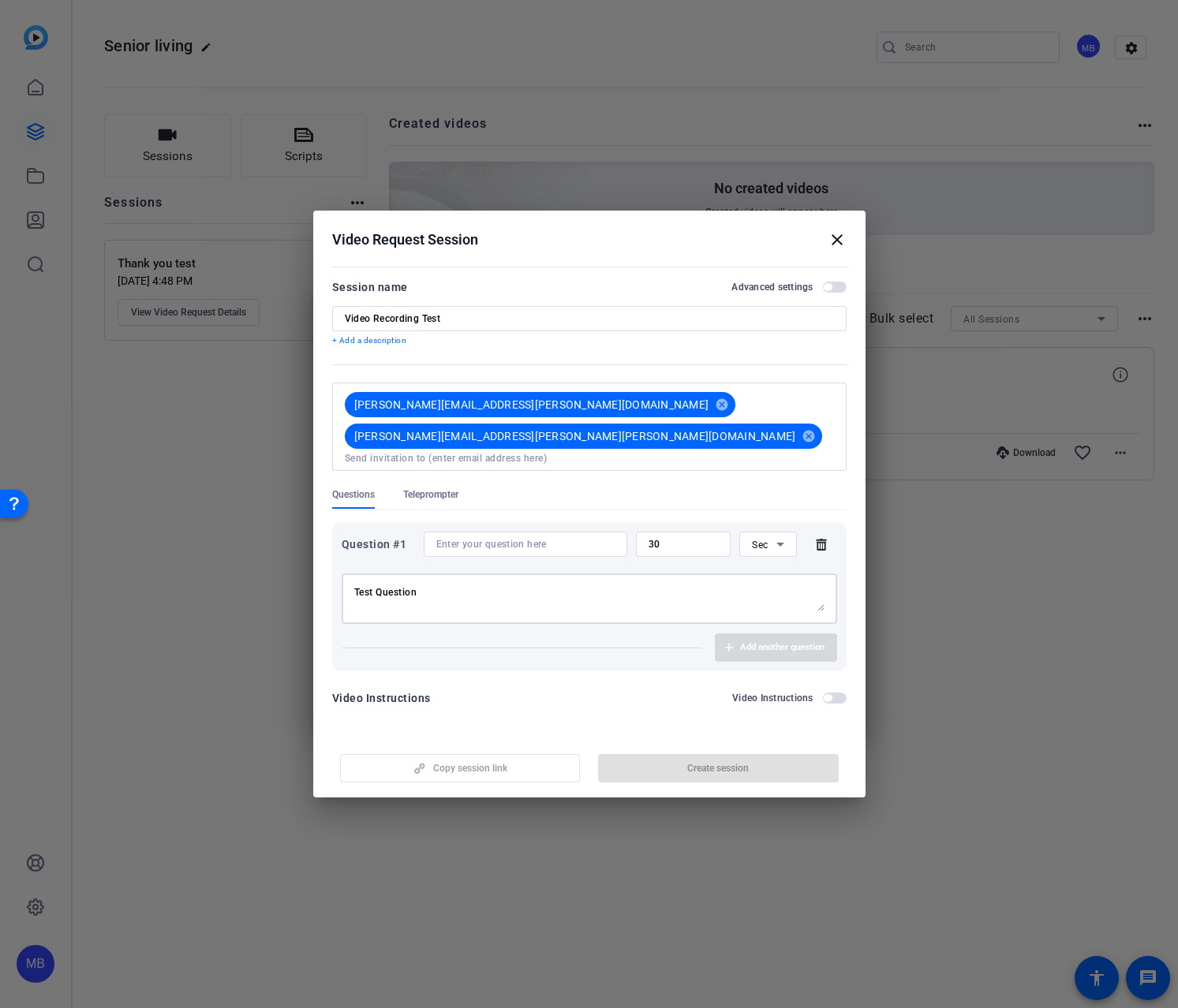
click at [273, 544] on div "Choose how to record close Self Record Easily record yourself or your screen. S…" at bounding box center [589, 504] width 1178 height 1008
click at [498, 538] on input at bounding box center [526, 544] width 179 height 13
paste input "Test Question"
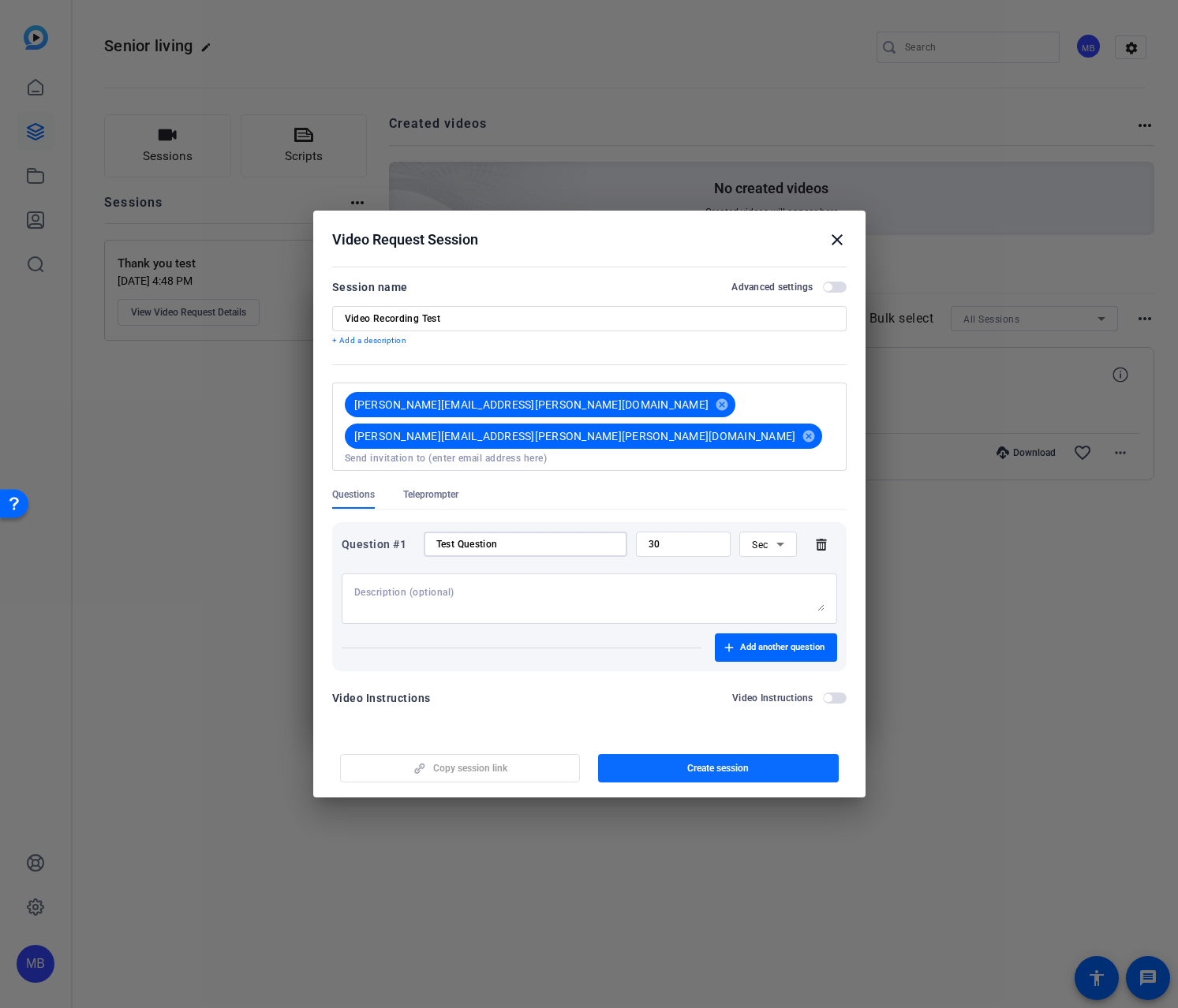
type input "Test Question"
click at [730, 762] on span "Create session" at bounding box center [718, 768] width 61 height 13
click at [767, 760] on span "button" at bounding box center [718, 768] width 241 height 38
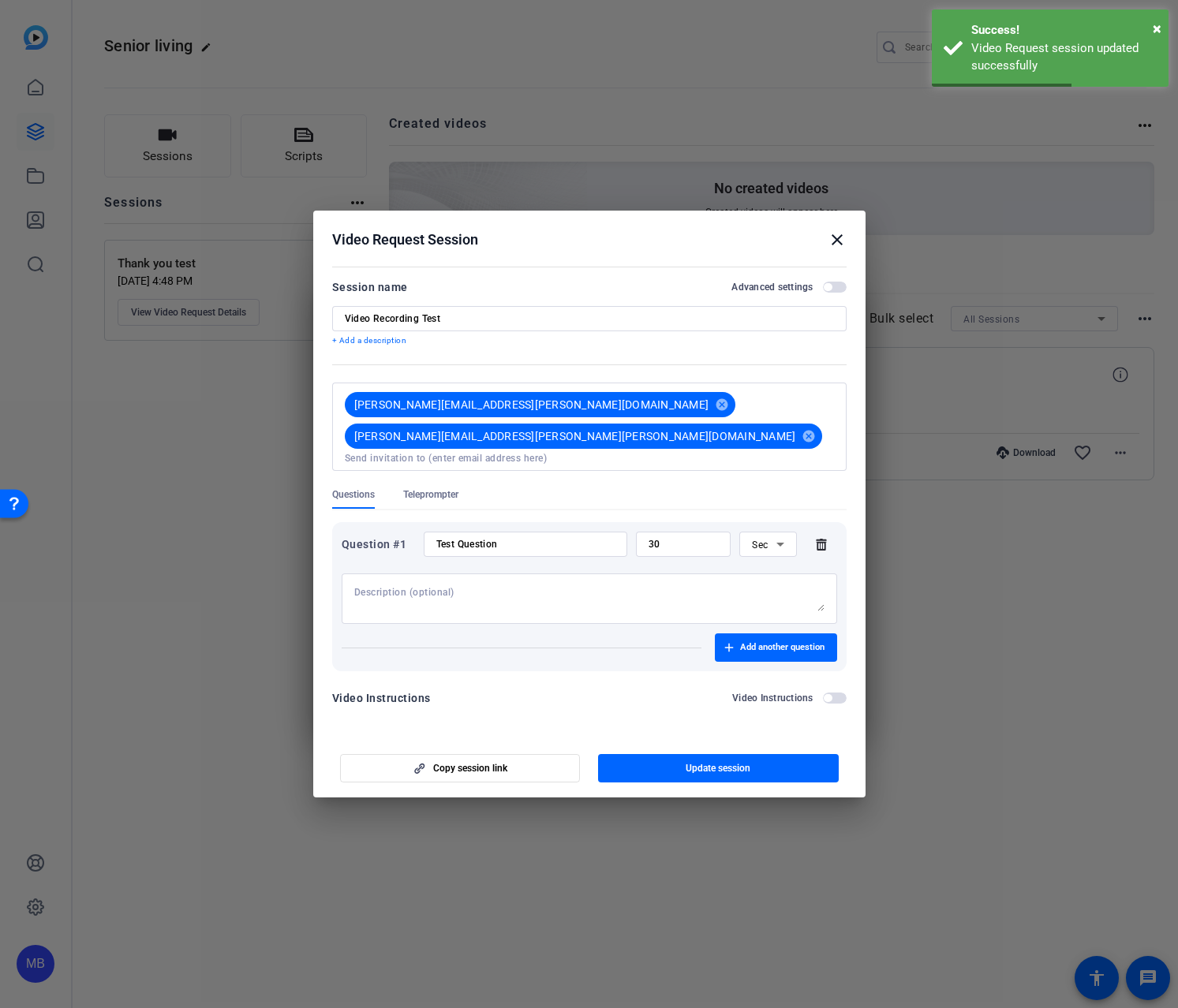
click at [840, 249] on mat-icon "close" at bounding box center [837, 240] width 19 height 19
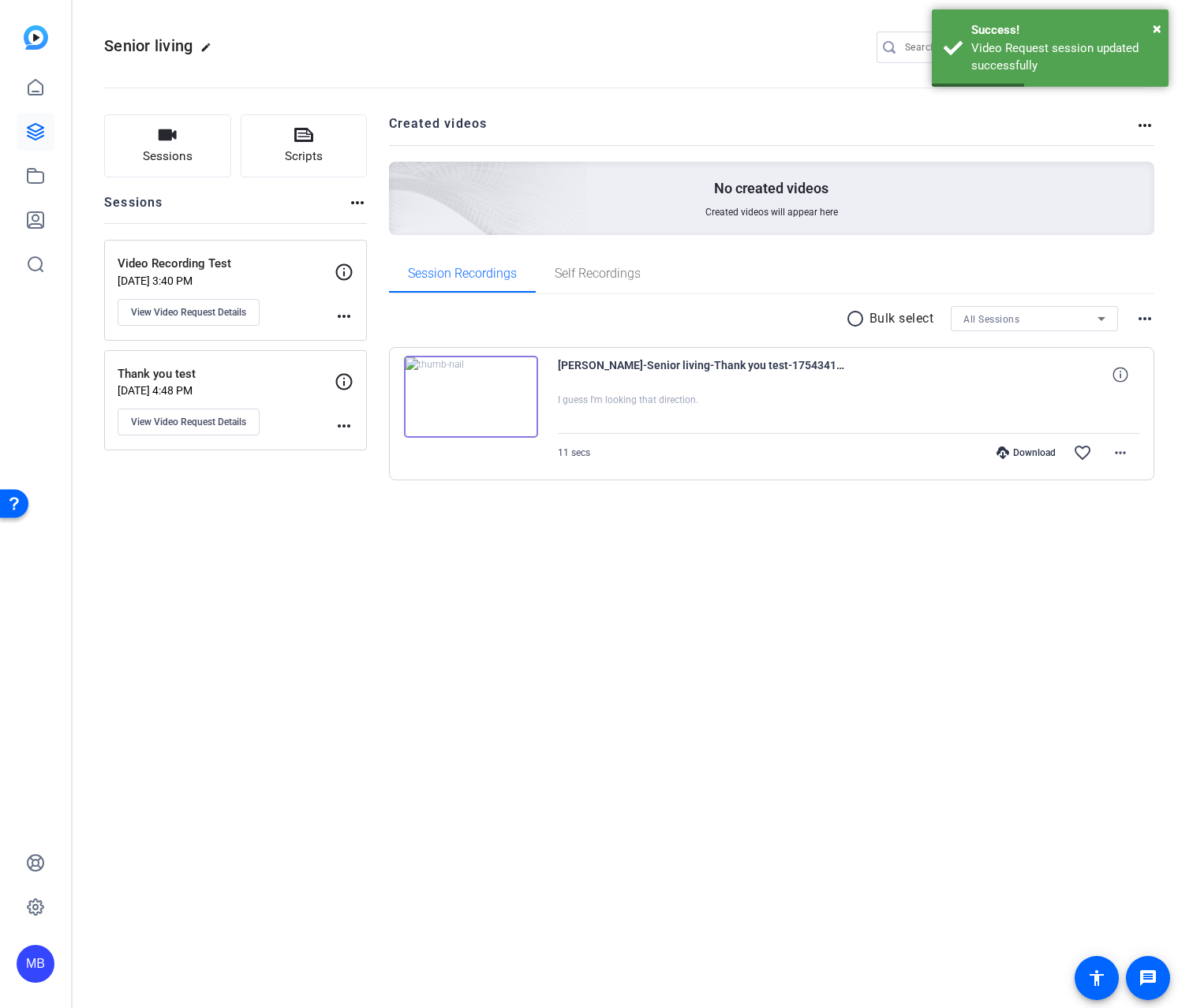
click at [829, 624] on div "Senior living edit MB settings Sessions Scripts Sessions more_horiz Video Recor…" at bounding box center [625, 504] width 1105 height 1008
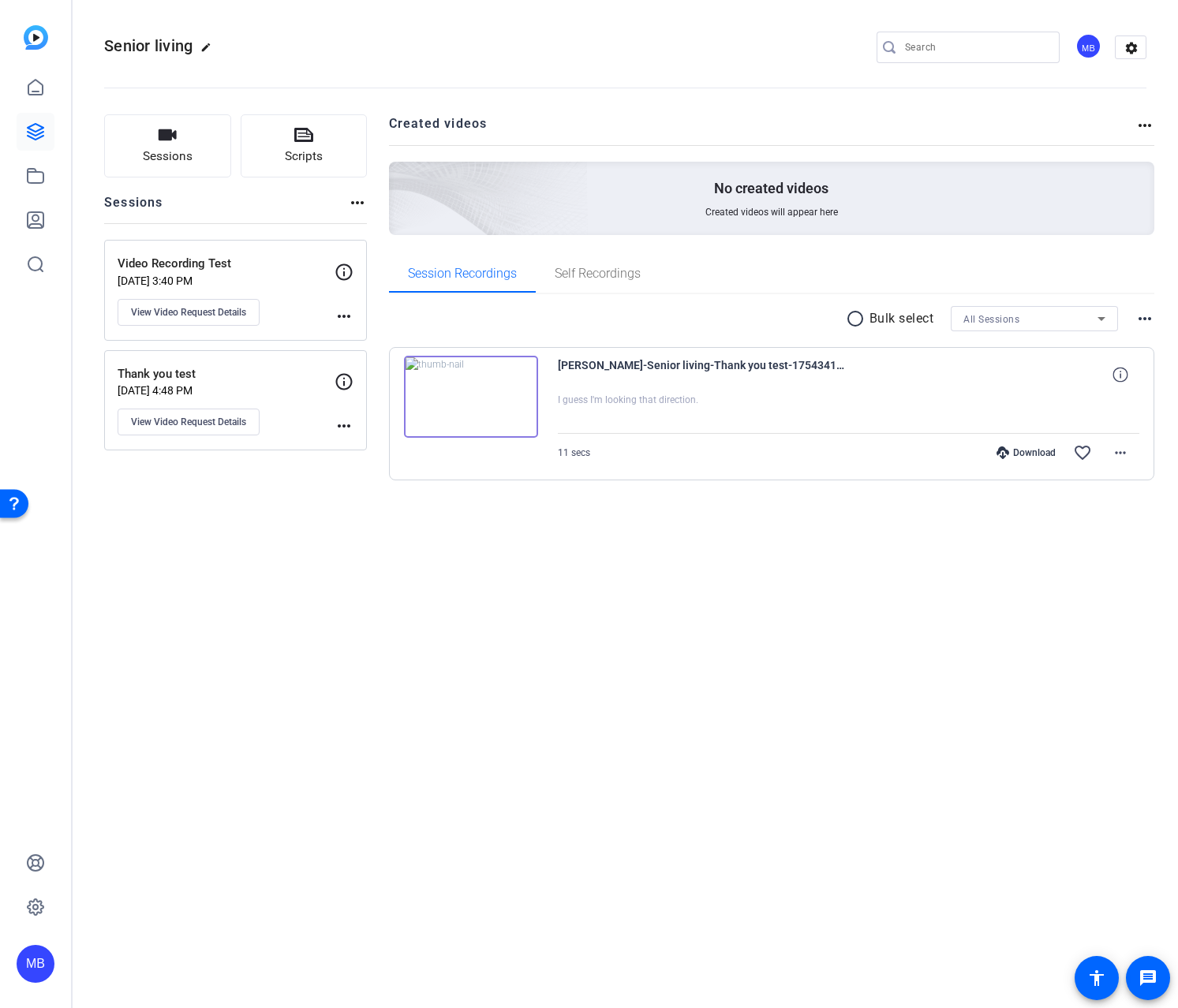
click at [780, 685] on div "Senior living edit MB settings Sessions Scripts Sessions more_horiz Video Recor…" at bounding box center [625, 504] width 1105 height 1008
